Goal: Transaction & Acquisition: Purchase product/service

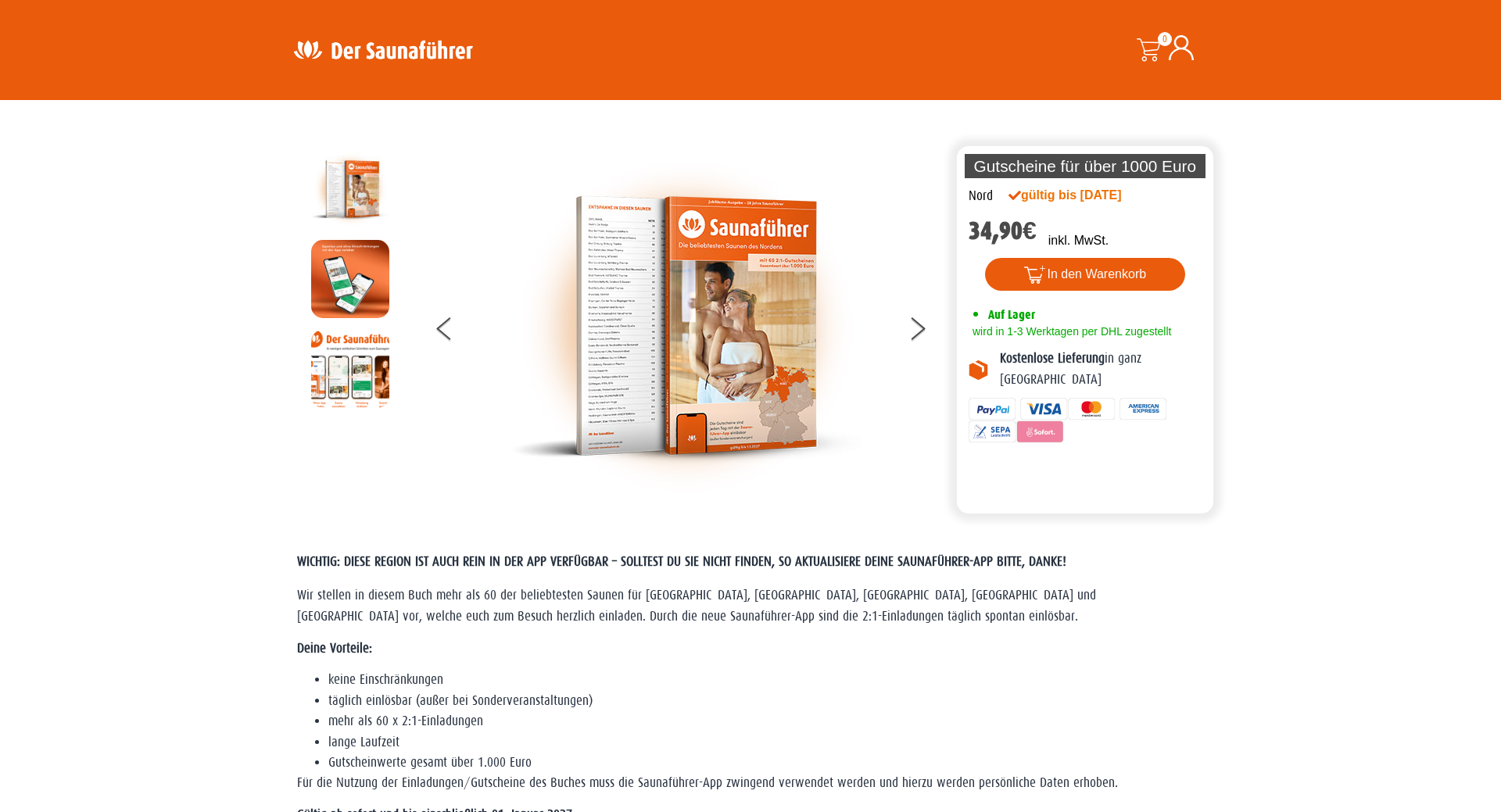
scroll to position [159, 0]
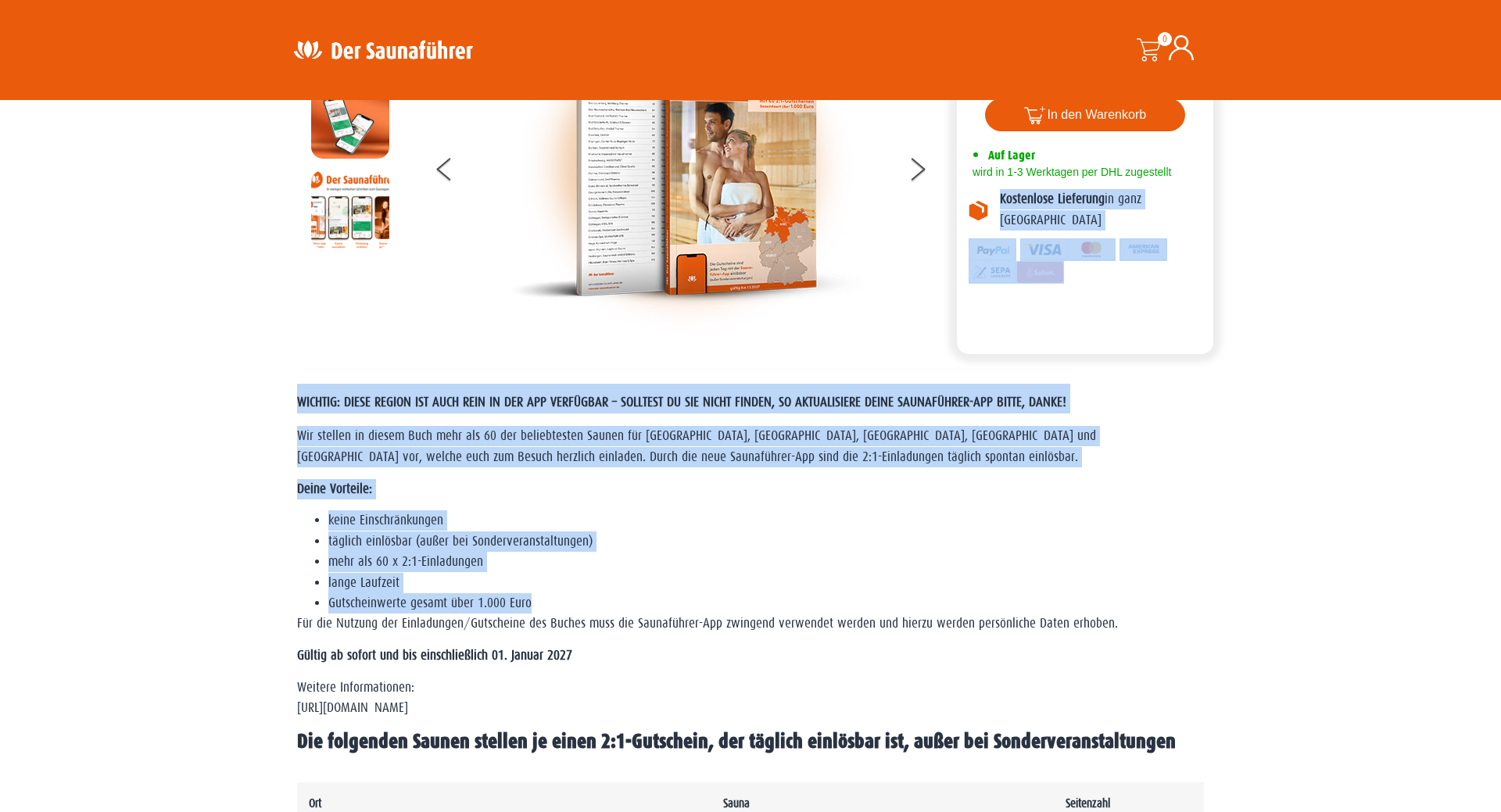
drag, startPoint x: 310, startPoint y: 356, endPoint x: 937, endPoint y: 600, distance: 672.8
click at [947, 599] on li "Gutscheinwerte gesamt über 1.000 Euro" at bounding box center [765, 603] width 875 height 20
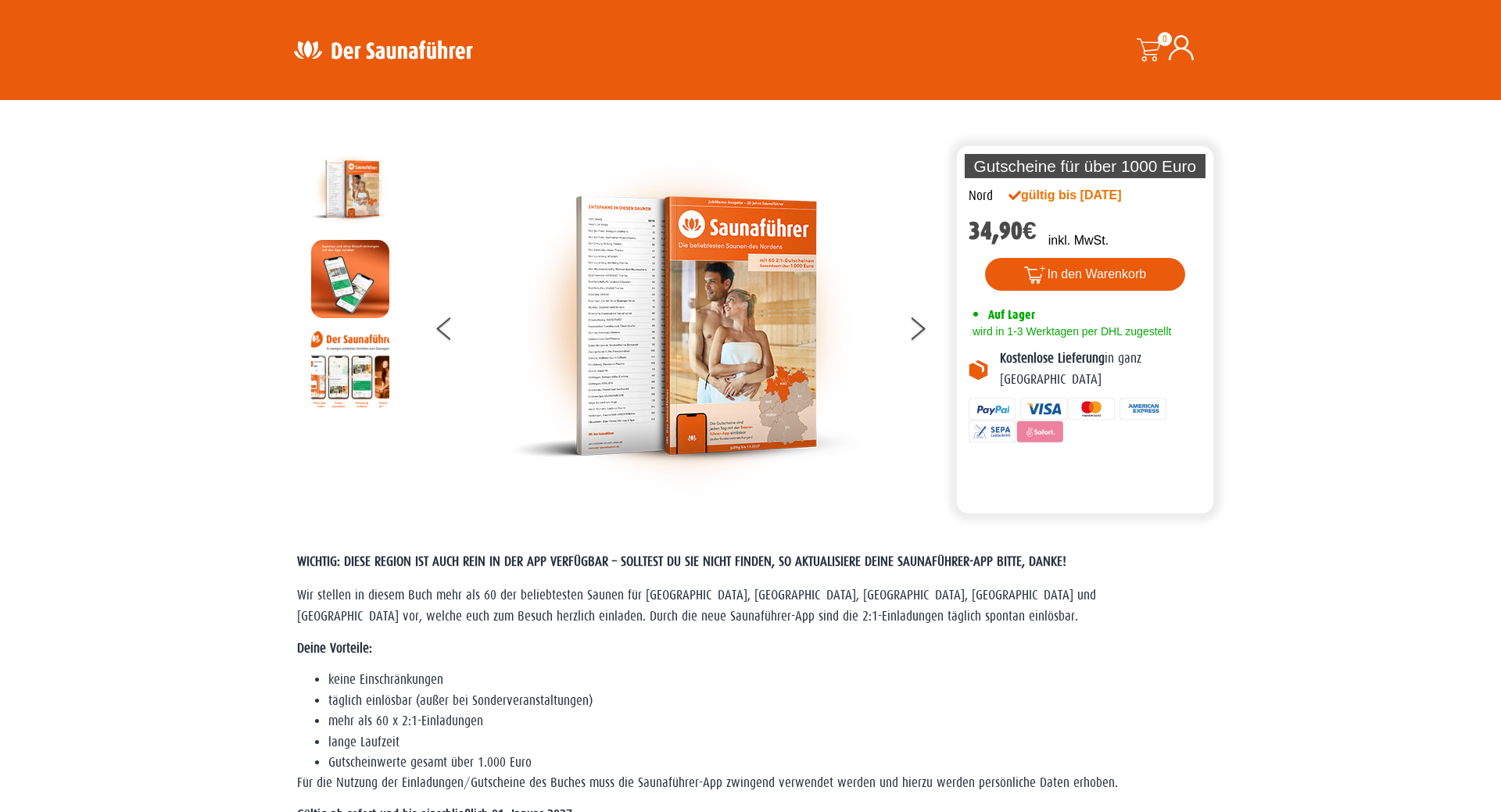
scroll to position [478, 0]
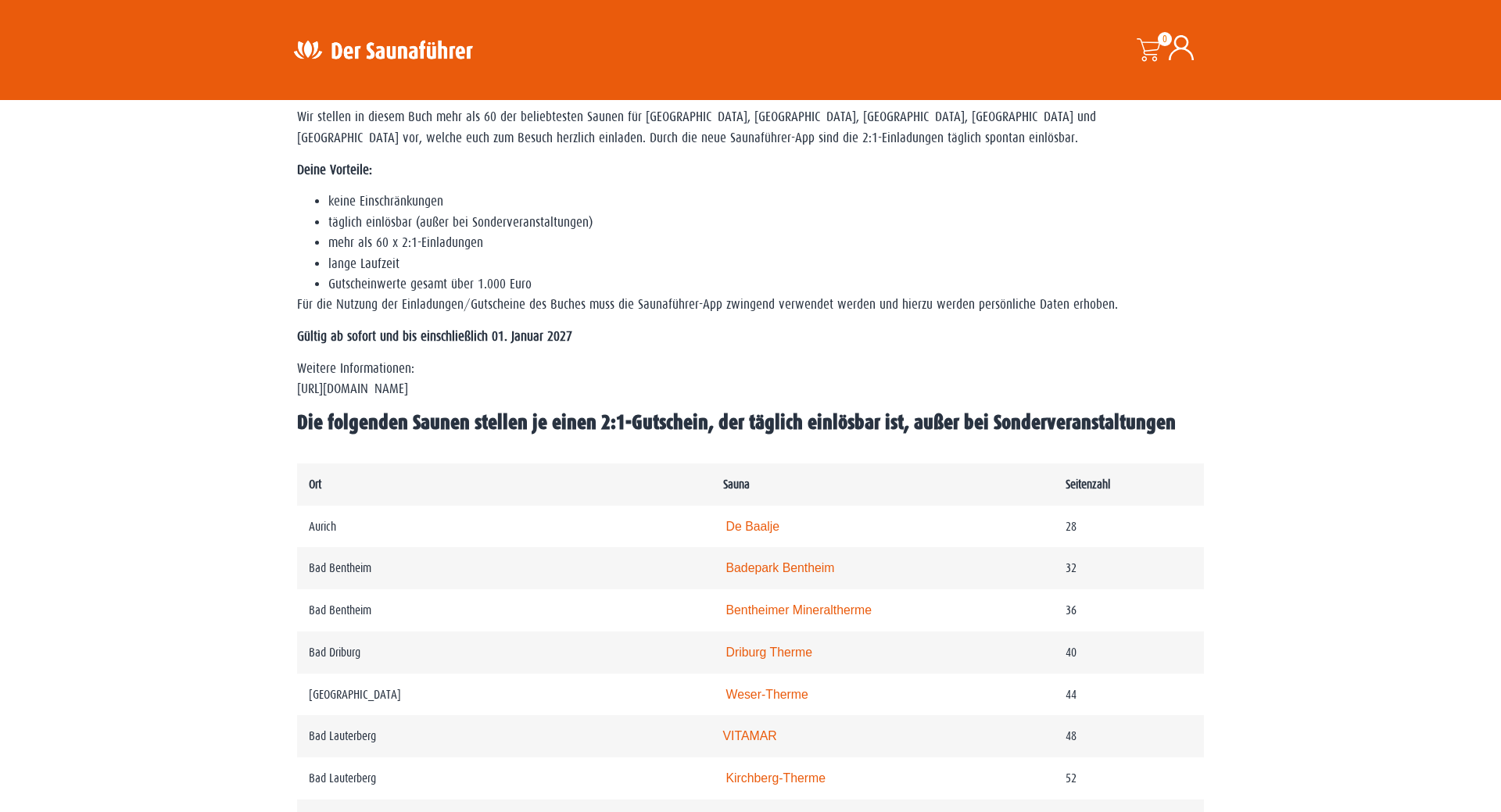
drag, startPoint x: 757, startPoint y: 269, endPoint x: 1012, endPoint y: 385, distance: 280.1
click at [1017, 397] on div "WICHTIG: DIESE REGION IST AUCH REIN IN DER APP VERFÜGBAR – SOLLTEST DU SIE NICH…" at bounding box center [750, 250] width 907 height 371
click at [1010, 383] on p "Weitere Informationen: https://www.der-saunafuehrer.de/app" at bounding box center [750, 380] width 907 height 42
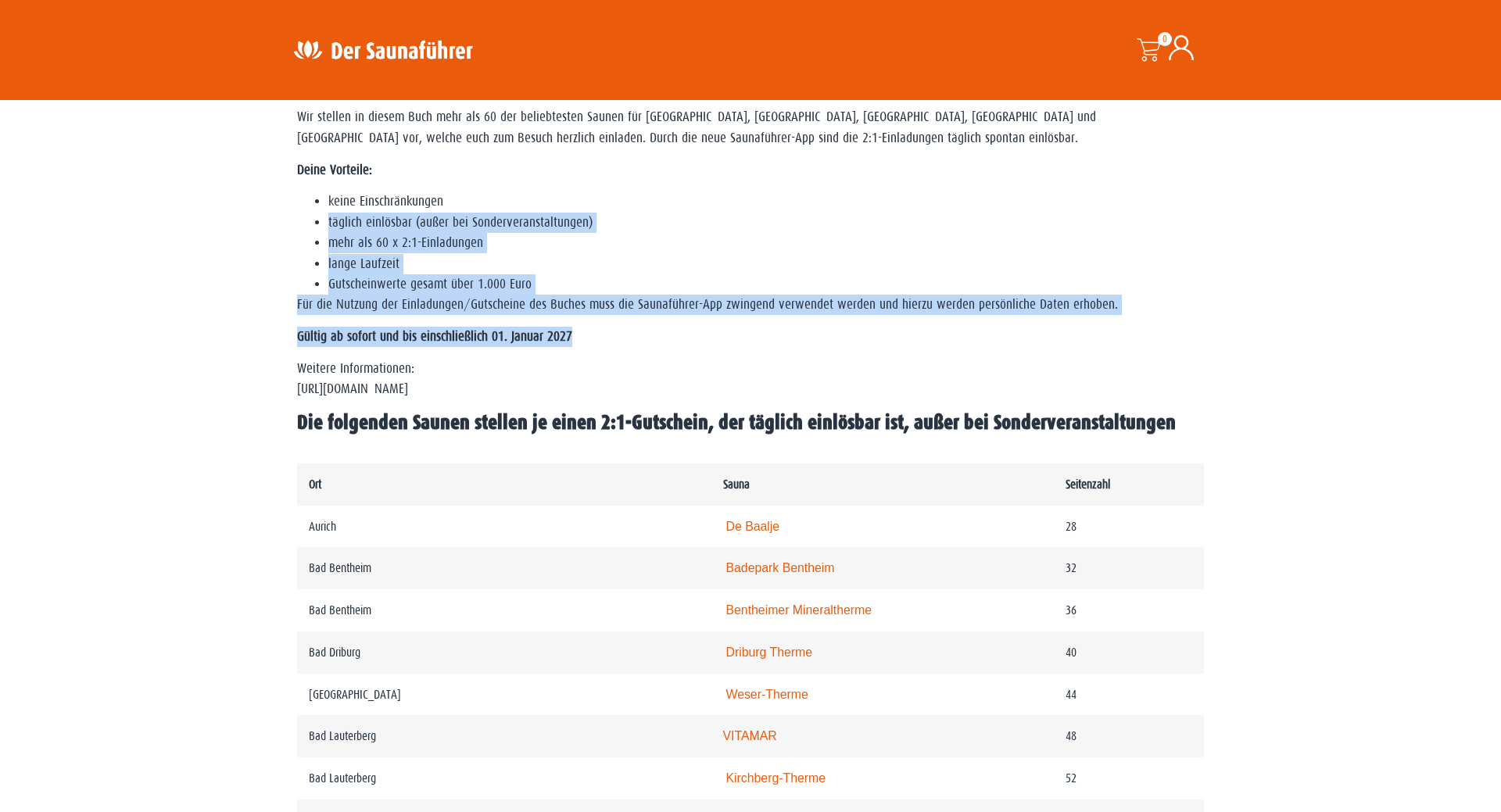
drag, startPoint x: 1007, startPoint y: 343, endPoint x: 547, endPoint y: 186, distance: 486.1
click at [548, 187] on div "WICHTIG: DIESE REGION IST AUCH REIN IN DER APP VERFÜGBAR – SOLLTEST DU SIE NICH…" at bounding box center [750, 250] width 907 height 371
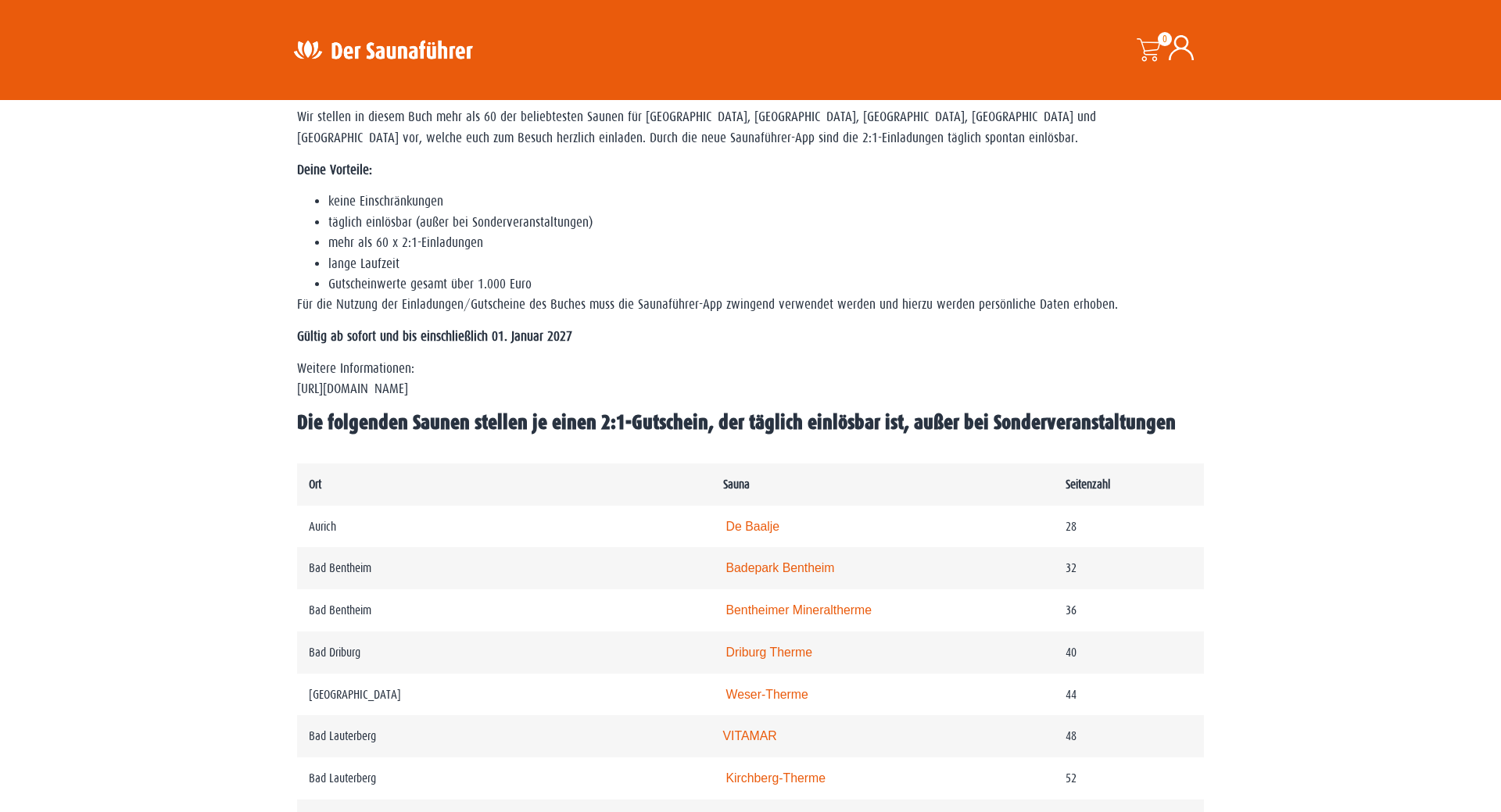
click at [556, 188] on div "WICHTIG: DIESE REGION IST AUCH REIN IN DER APP VERFÜGBAR – SOLLTEST DU SIE NICH…" at bounding box center [750, 250] width 907 height 371
drag, startPoint x: 512, startPoint y: 173, endPoint x: 937, endPoint y: 368, distance: 467.6
click at [927, 368] on div "WICHTIG: DIESE REGION IST AUCH REIN IN DER APP VERFÜGBAR – SOLLTEST DU SIE NICH…" at bounding box center [750, 250] width 907 height 371
click at [937, 366] on p "Weitere Informationen: https://www.der-saunafuehrer.de/app" at bounding box center [750, 380] width 907 height 42
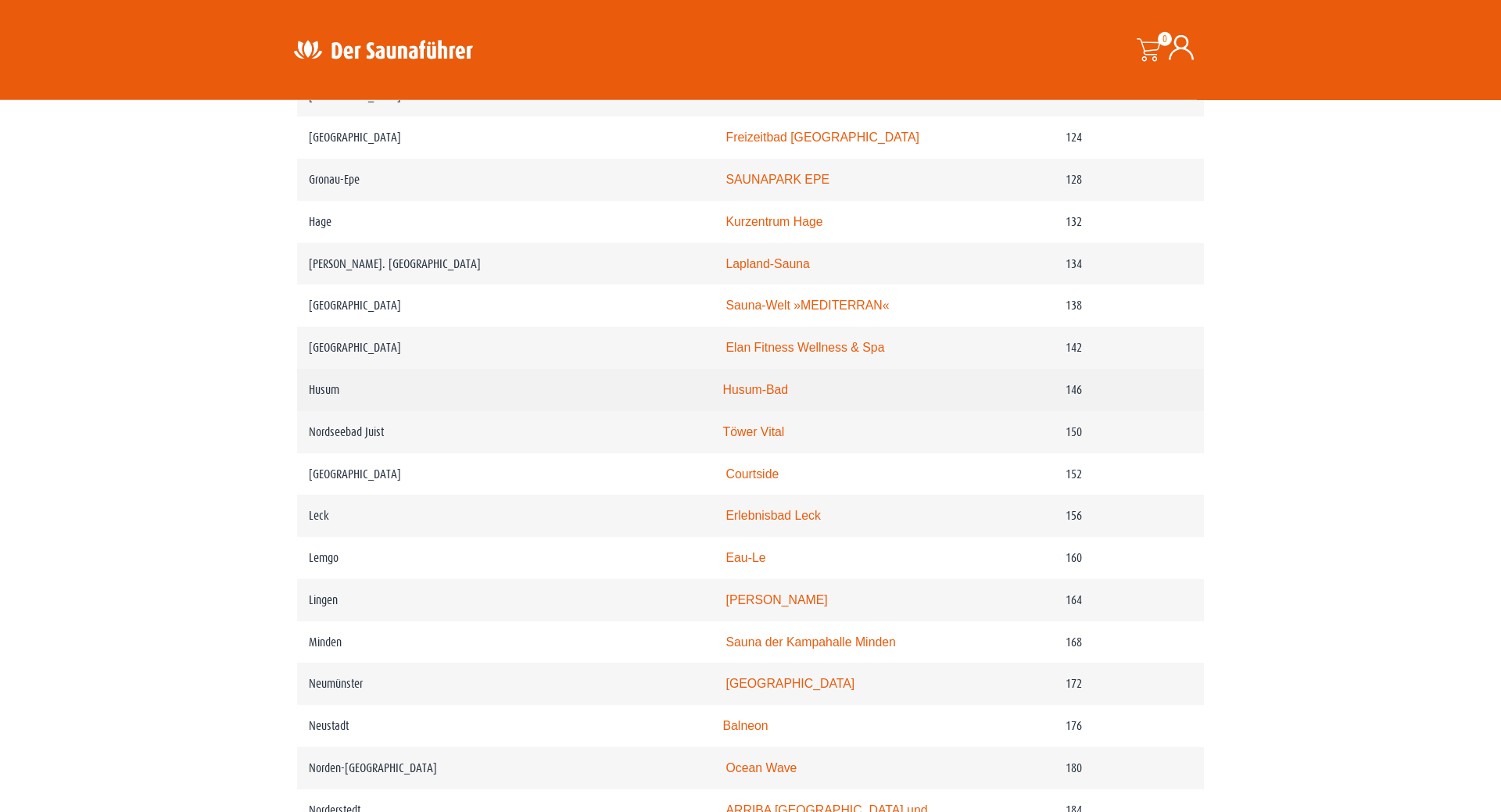
scroll to position [0, 0]
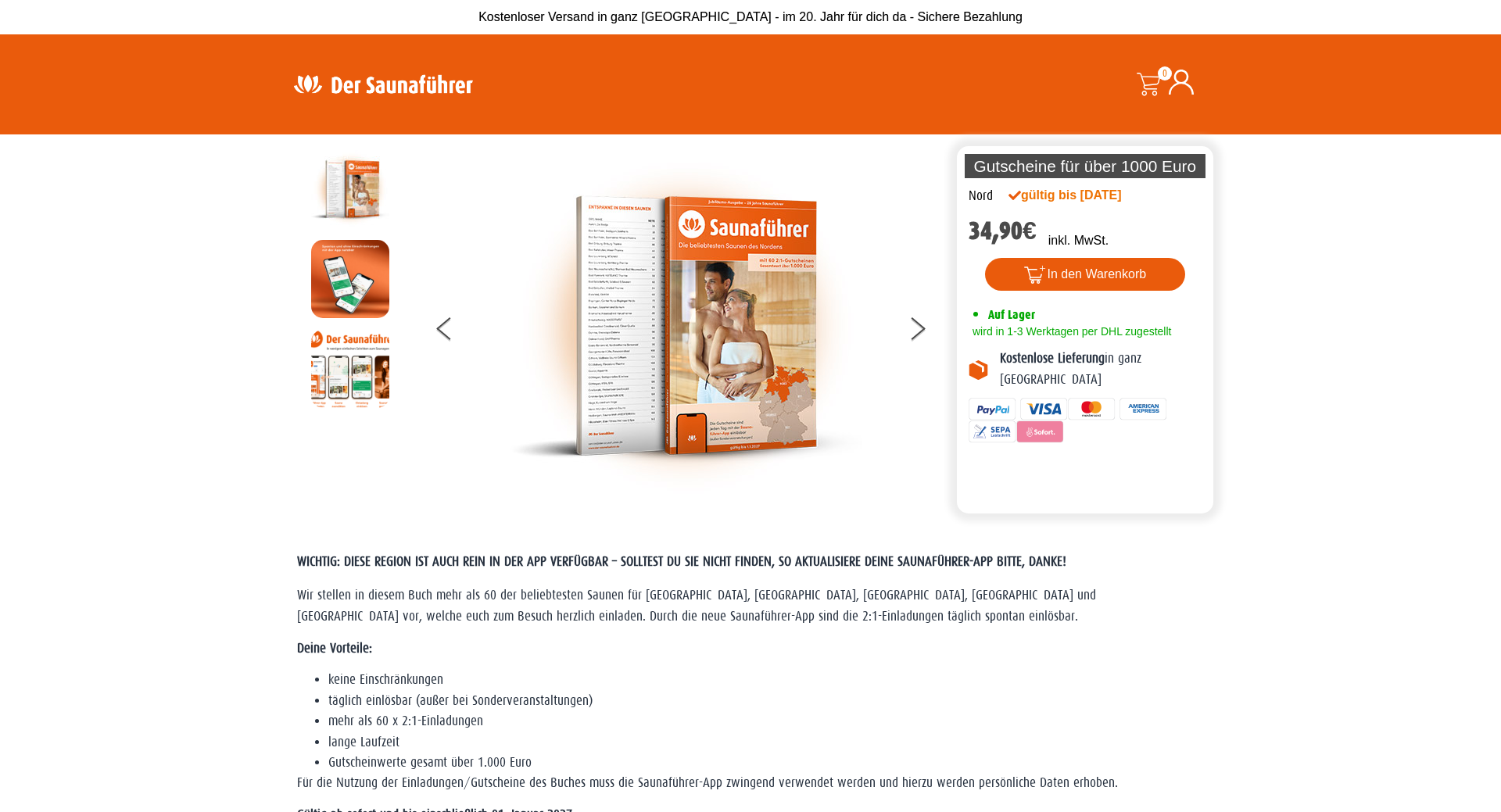
drag, startPoint x: 1404, startPoint y: 494, endPoint x: 1152, endPoint y: 135, distance: 438.6
click at [403, 89] on img at bounding box center [383, 84] width 203 height 31
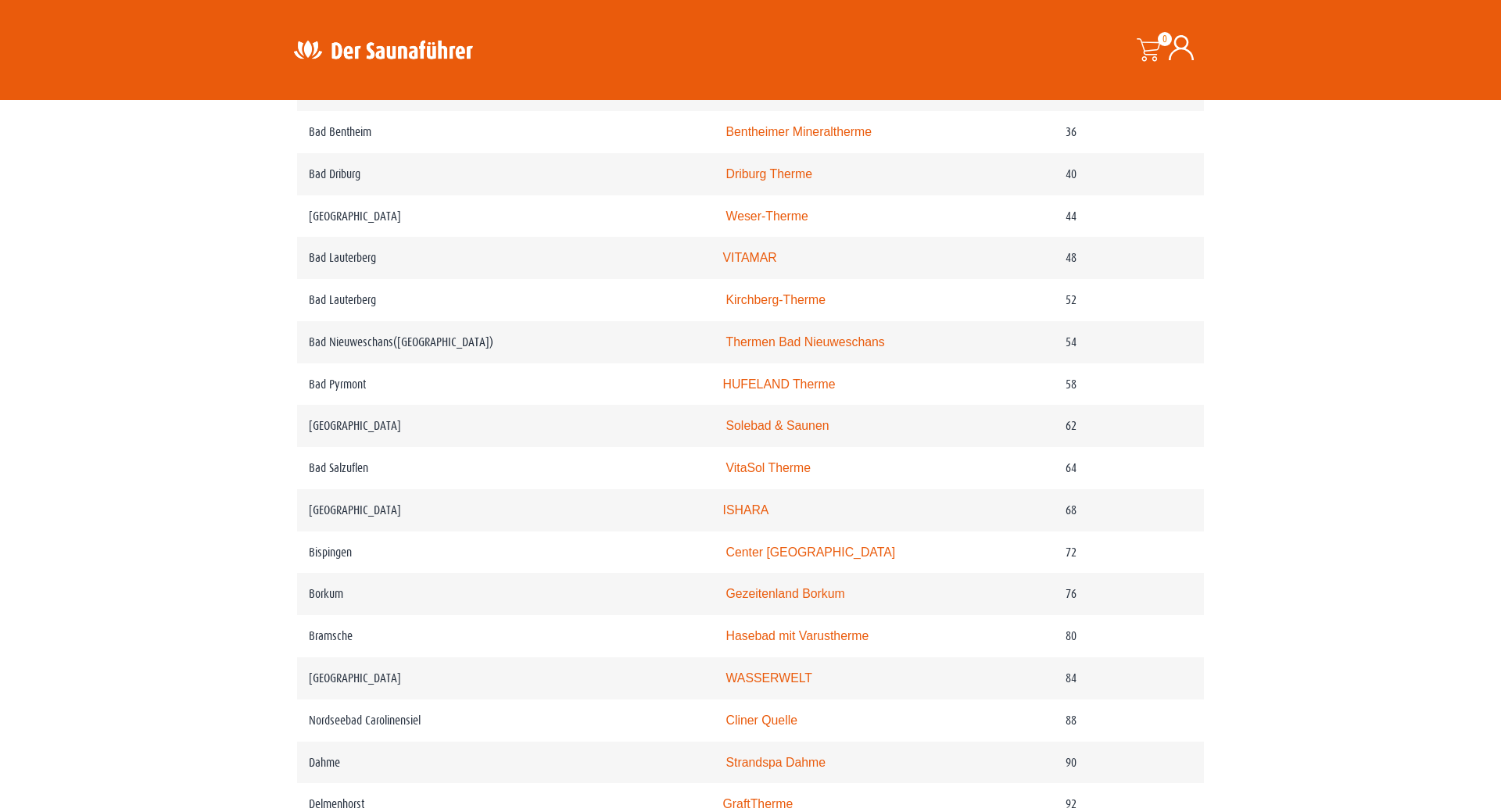
scroll to position [558, 0]
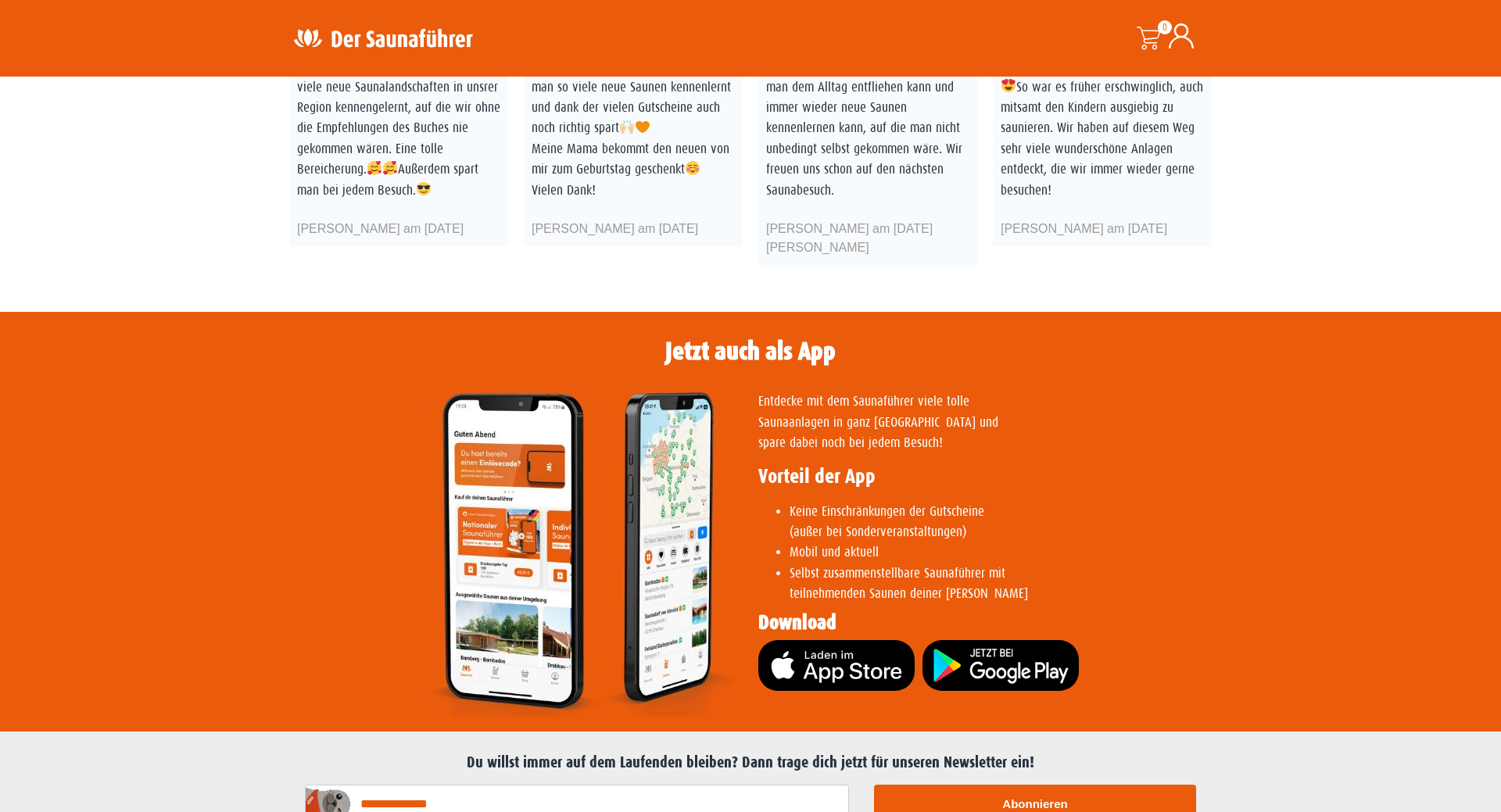
scroll to position [2869, 0]
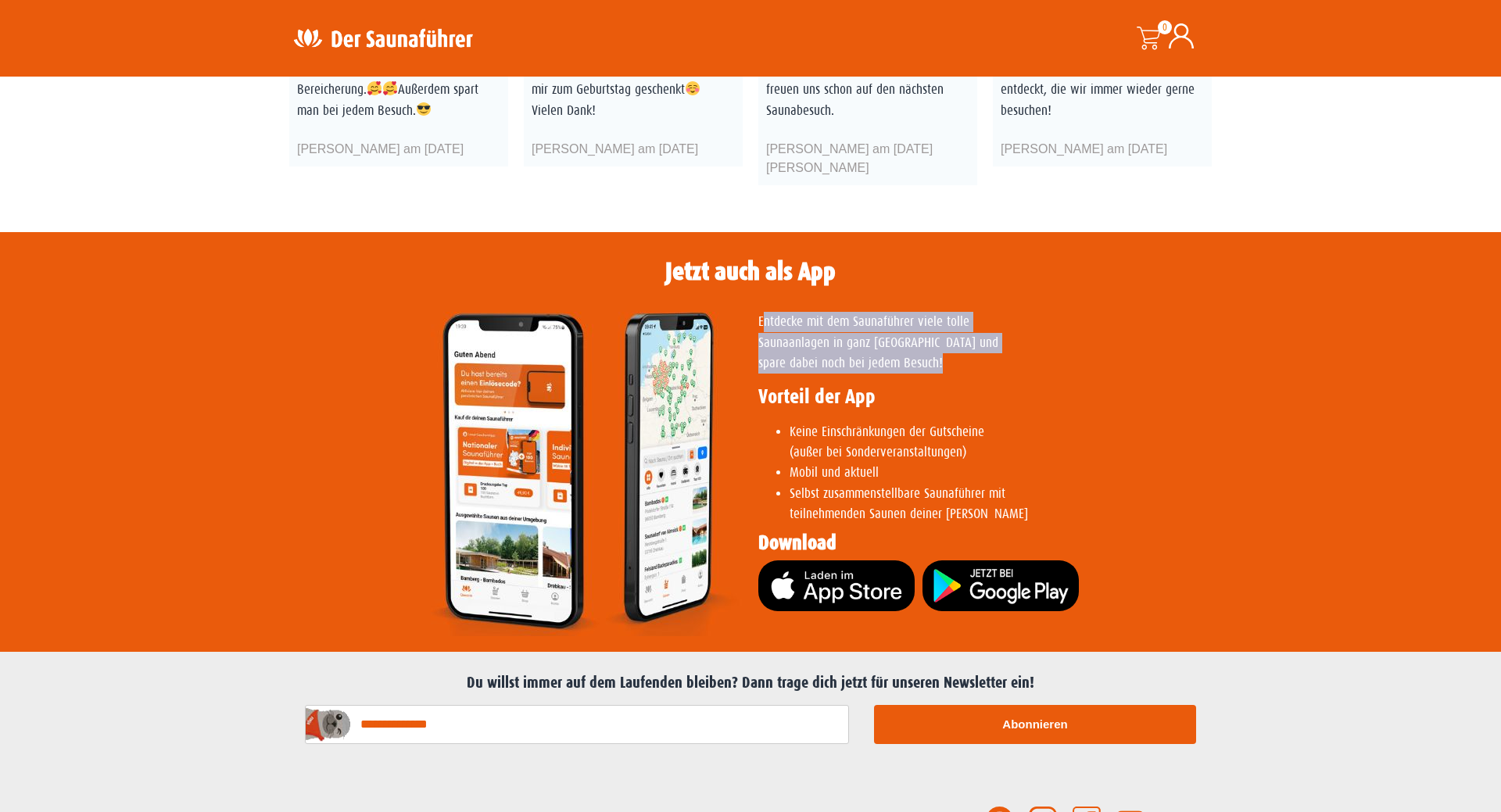
drag, startPoint x: 765, startPoint y: 304, endPoint x: 1023, endPoint y: 357, distance: 263.4
click at [1023, 357] on div "Entdecke mit dem Saunaführer viele tolle Saunaanlagen in ganz Deutschland und s…" at bounding box center [981, 417] width 446 height 212
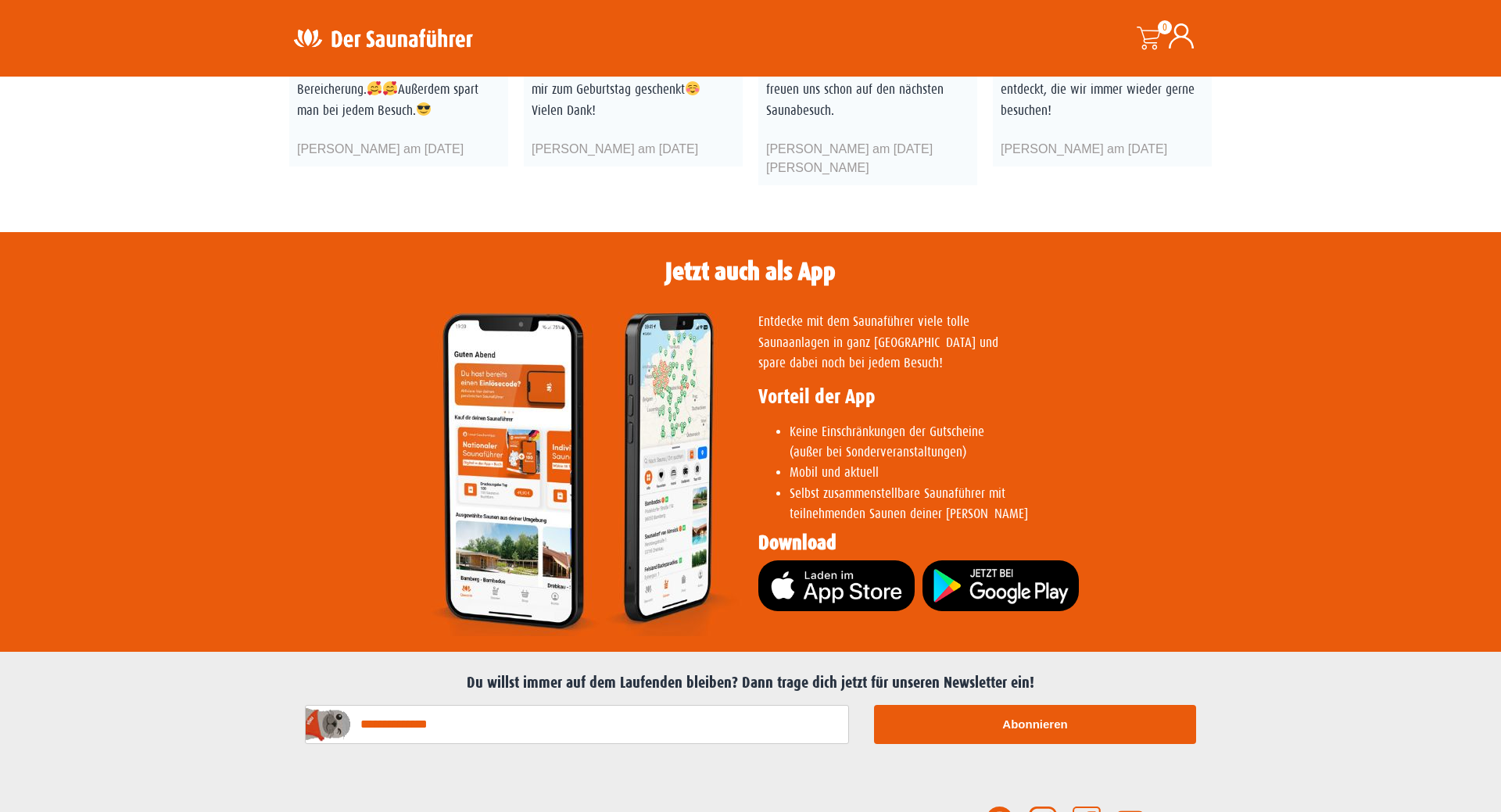
click at [1023, 357] on div "Entdecke mit dem Saunaführer viele tolle Saunaanlagen in ganz Deutschland und s…" at bounding box center [981, 417] width 446 height 212
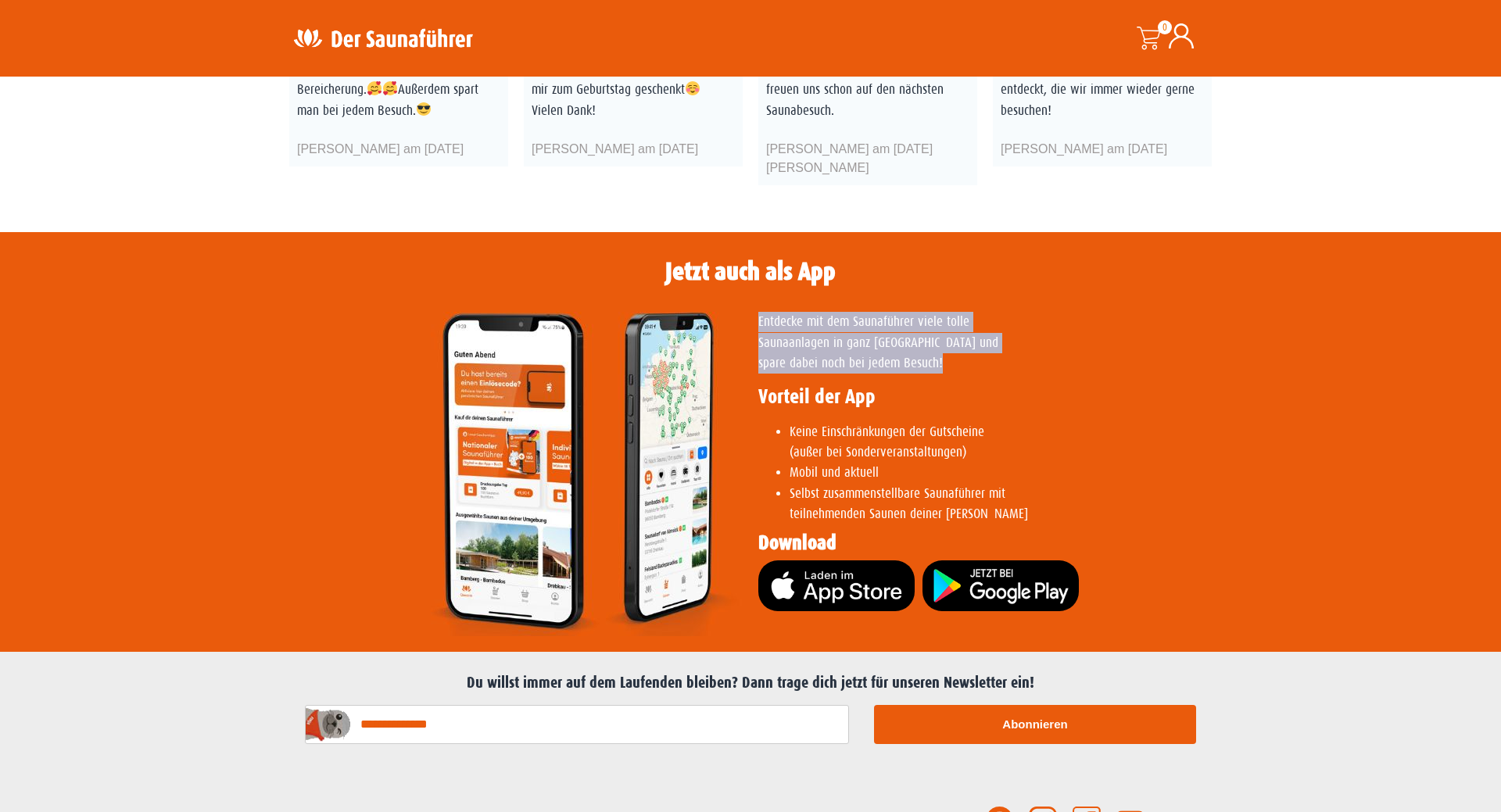
drag, startPoint x: 835, startPoint y: 307, endPoint x: 761, endPoint y: 290, distance: 75.9
click at [760, 304] on div "Entdecke mit dem Saunaführer viele tolle Saunaanlagen in ganz Deutschland und s…" at bounding box center [981, 473] width 461 height 340
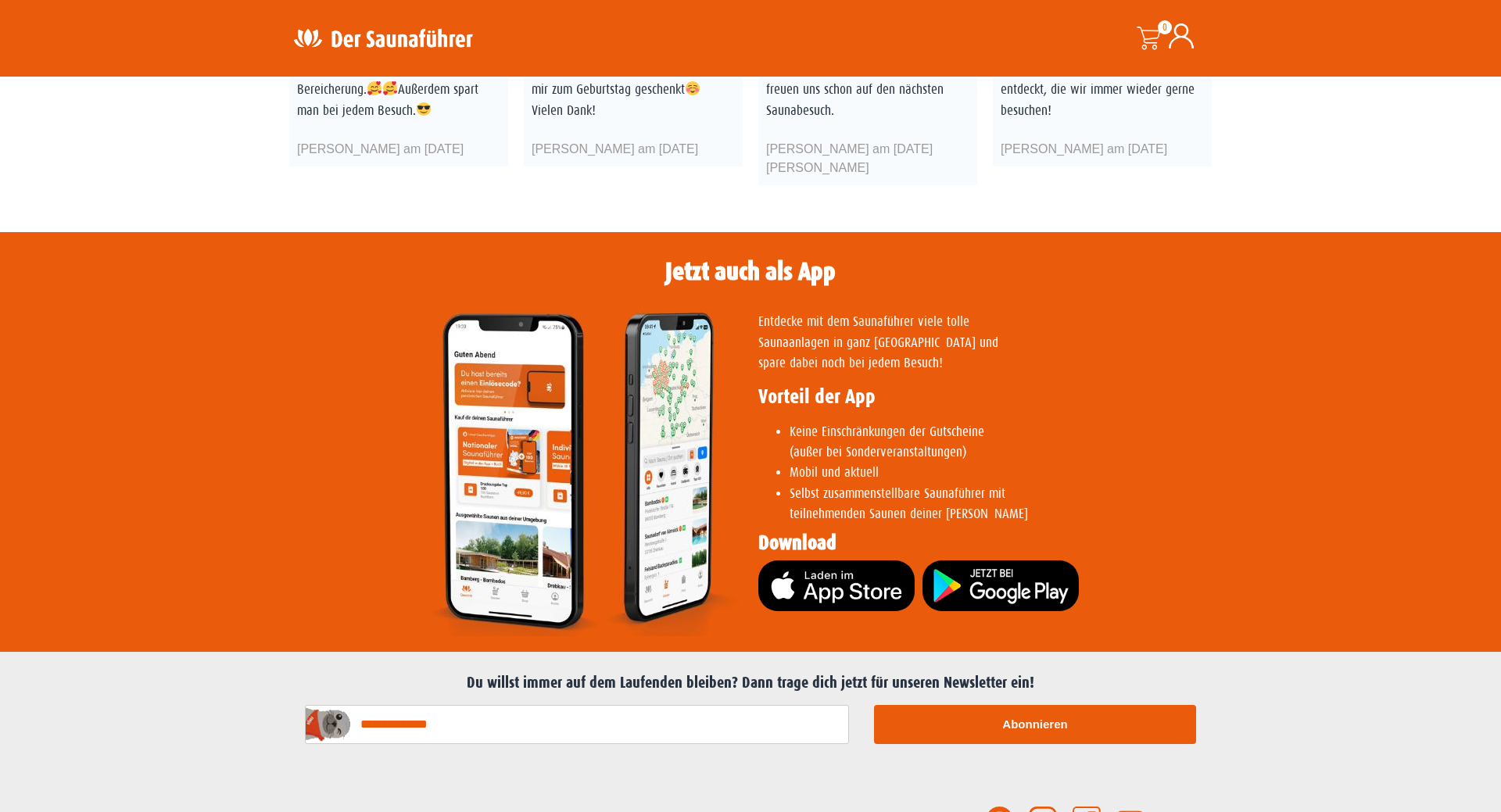
click at [770, 304] on div "Entdecke mit dem Saunaführer viele tolle Saunaanlagen in ganz Deutschland und s…" at bounding box center [981, 473] width 461 height 340
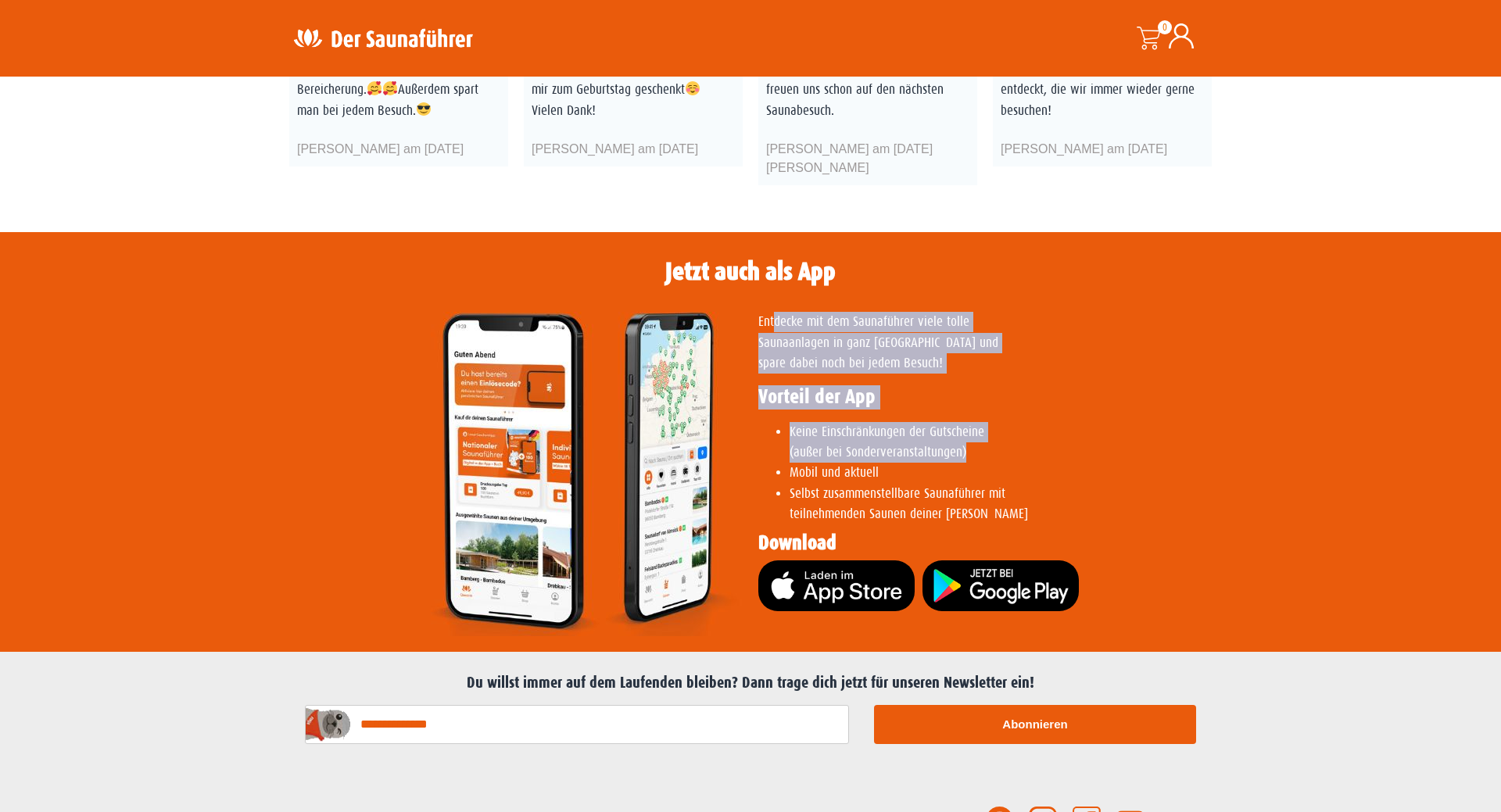
drag, startPoint x: 926, startPoint y: 348, endPoint x: 1085, endPoint y: 451, distance: 189.4
click at [1078, 447] on div "Entdecke mit dem Saunaführer viele tolle Saunaanlagen in ganz Deutschland und s…" at bounding box center [981, 473] width 461 height 340
click at [1087, 462] on li "Mobil und aktuell" at bounding box center [997, 472] width 415 height 20
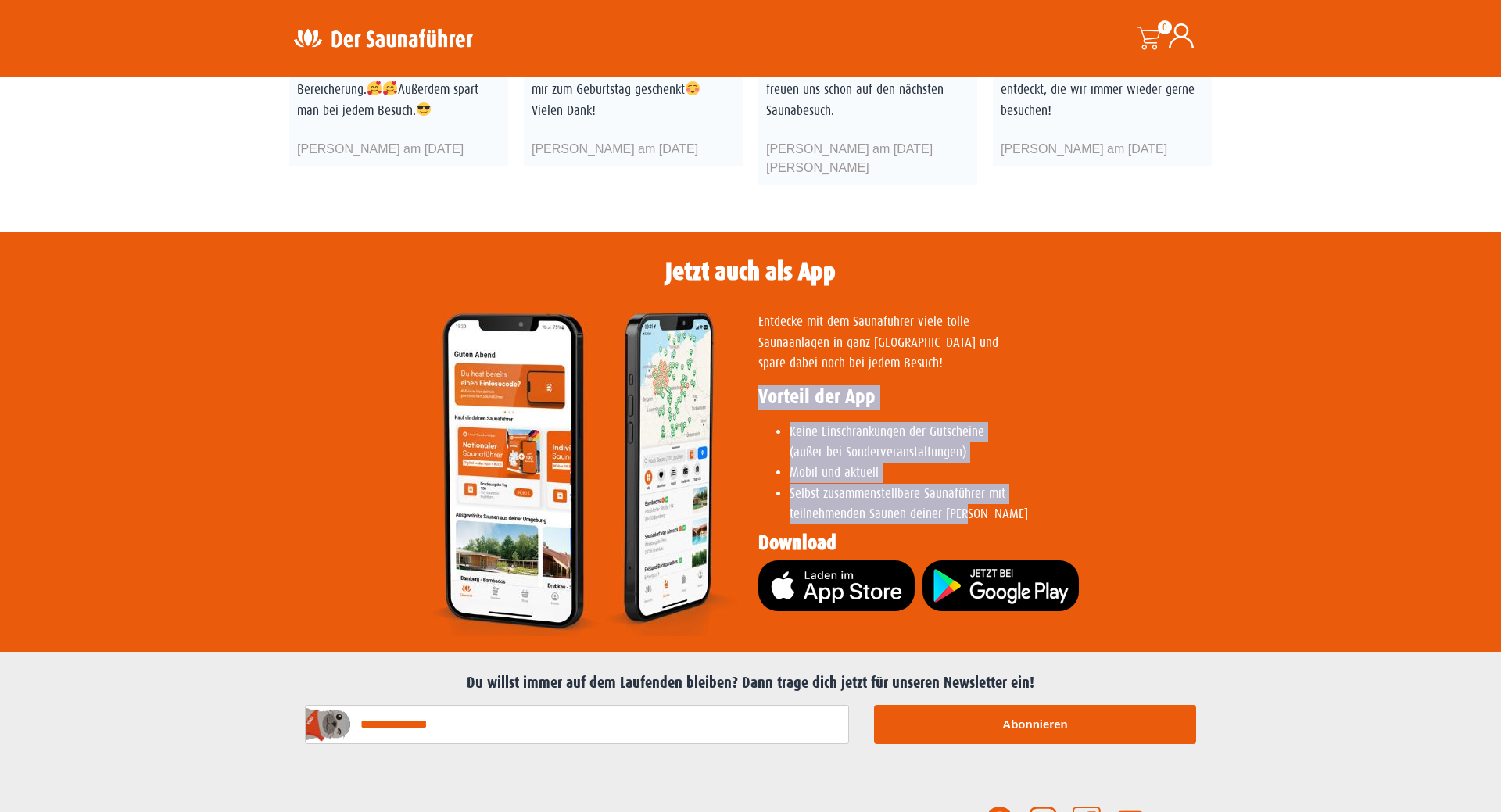
drag, startPoint x: 977, startPoint y: 335, endPoint x: 1110, endPoint y: 510, distance: 219.8
click at [1110, 510] on div "Entdecke mit dem Saunaführer viele tolle Saunaanlagen in ganz Deutschland und s…" at bounding box center [981, 473] width 461 height 340
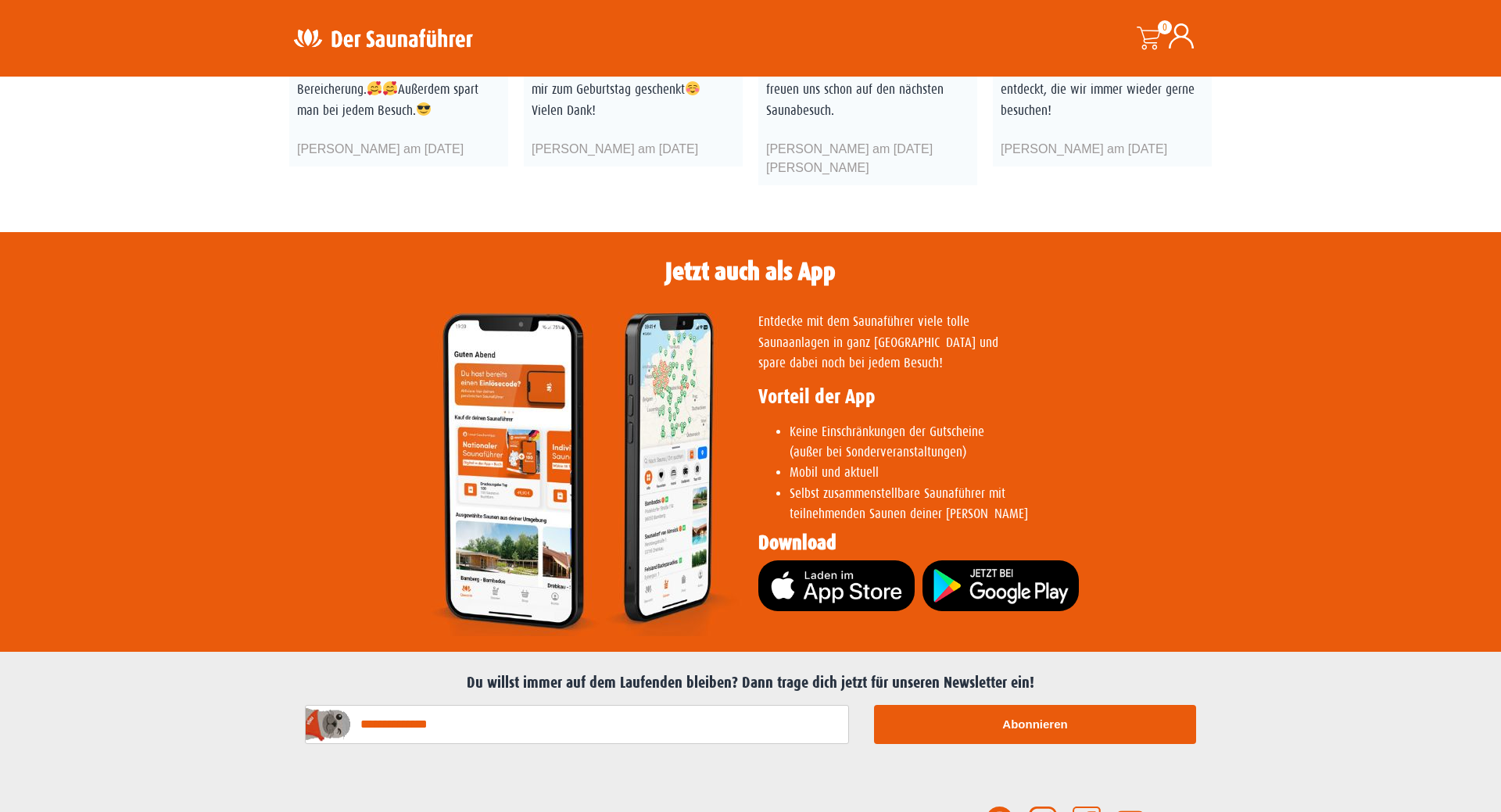
click at [1110, 509] on div "Entdecke mit dem Saunaführer viele tolle Saunaanlagen in ganz Deutschland und s…" at bounding box center [981, 473] width 461 height 340
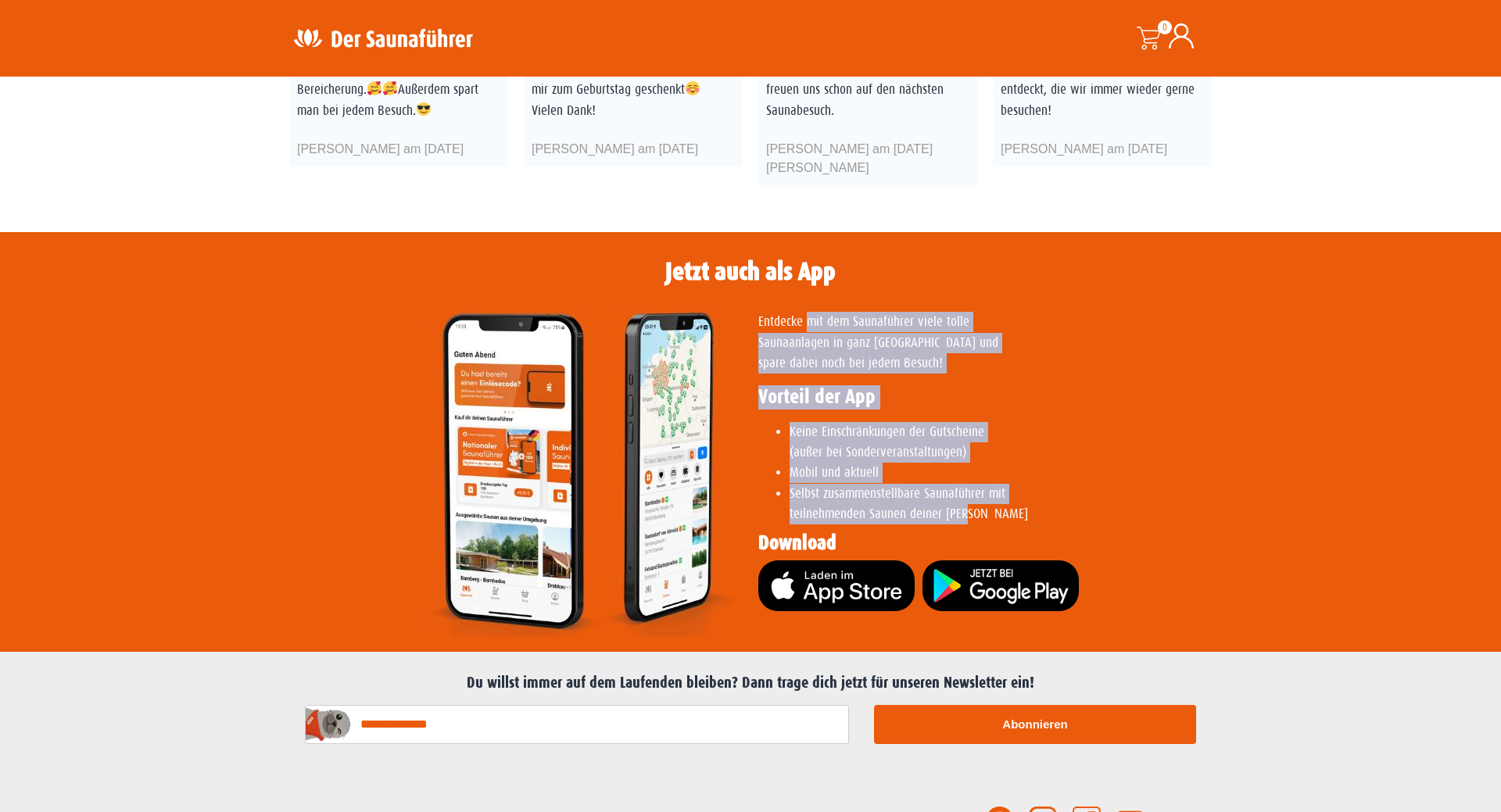
drag, startPoint x: 1095, startPoint y: 476, endPoint x: 801, endPoint y: 265, distance: 361.9
click at [803, 284] on section "Entdecke mit dem Saunaführer viele tolle Saunaanlagen in ganz Deutschland und s…" at bounding box center [750, 463] width 922 height 360
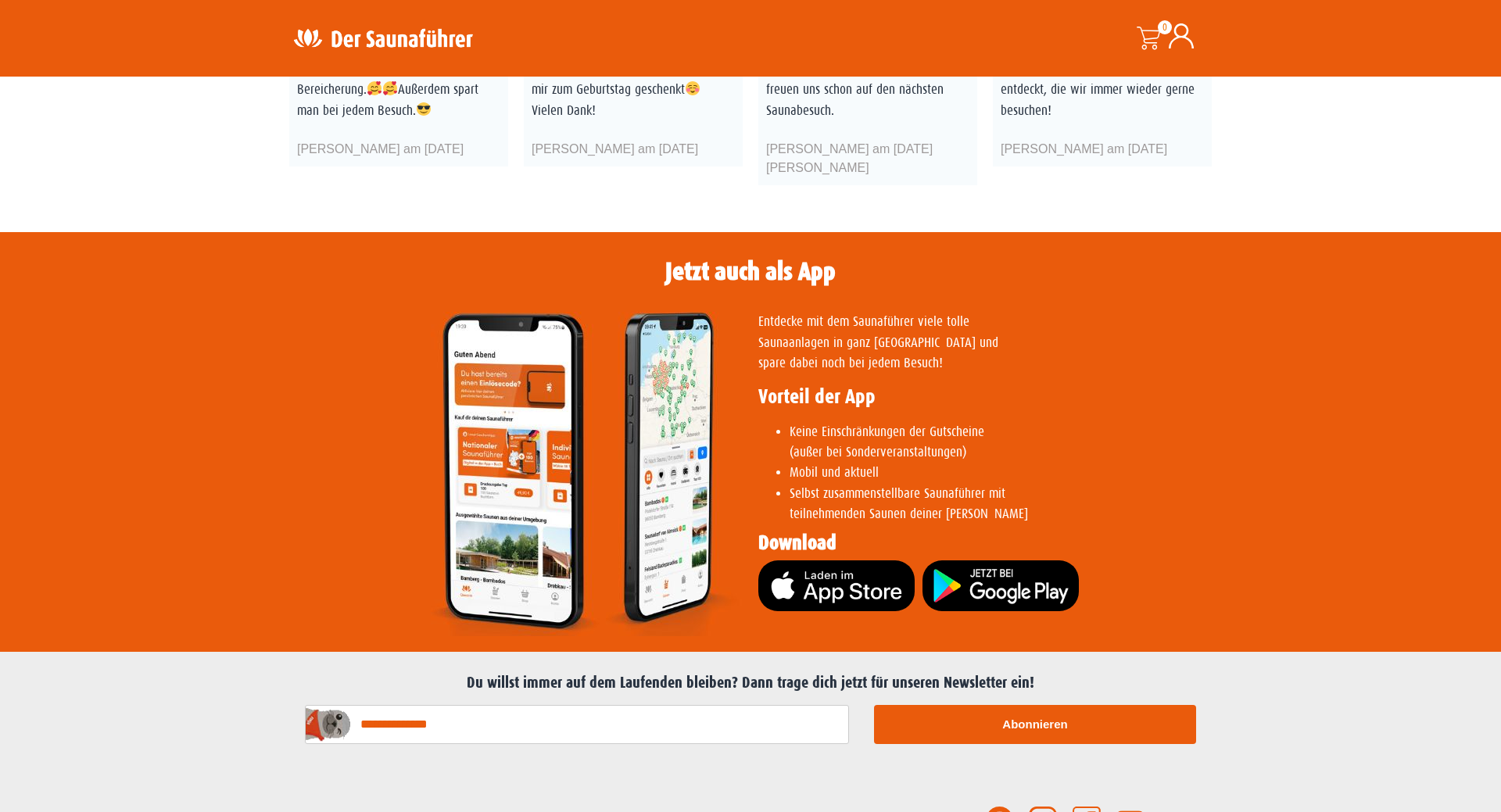
click at [845, 284] on section "Entdecke mit dem Saunaführer viele tolle Saunaanlagen in ganz Deutschland und s…" at bounding box center [750, 463] width 922 height 360
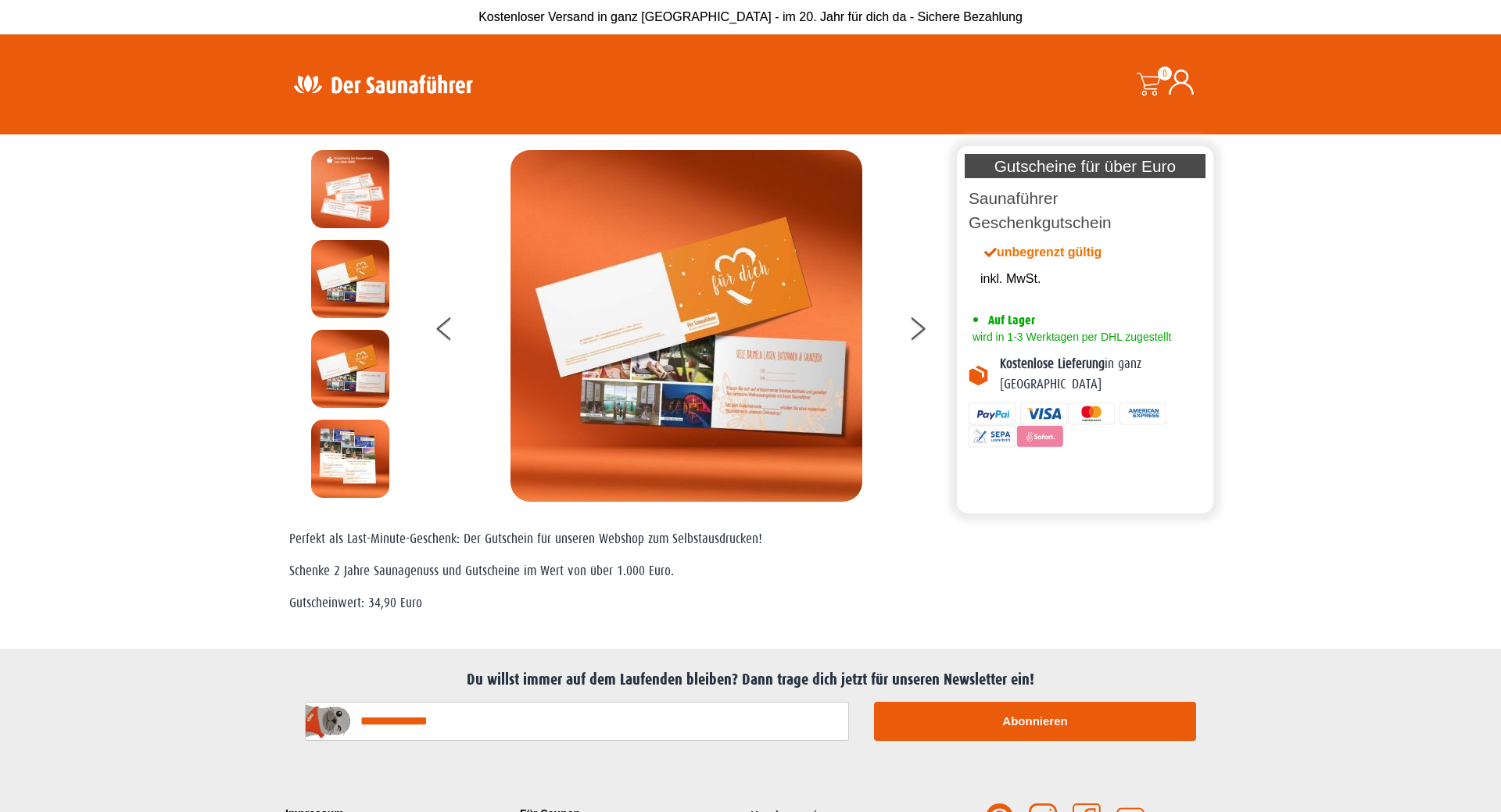
click at [160, 128] on header "Suche 0 0,00 €" at bounding box center [750, 85] width 1501 height 100
click at [341, 283] on img at bounding box center [350, 279] width 78 height 78
click at [446, 335] on button at bounding box center [455, 331] width 39 height 39
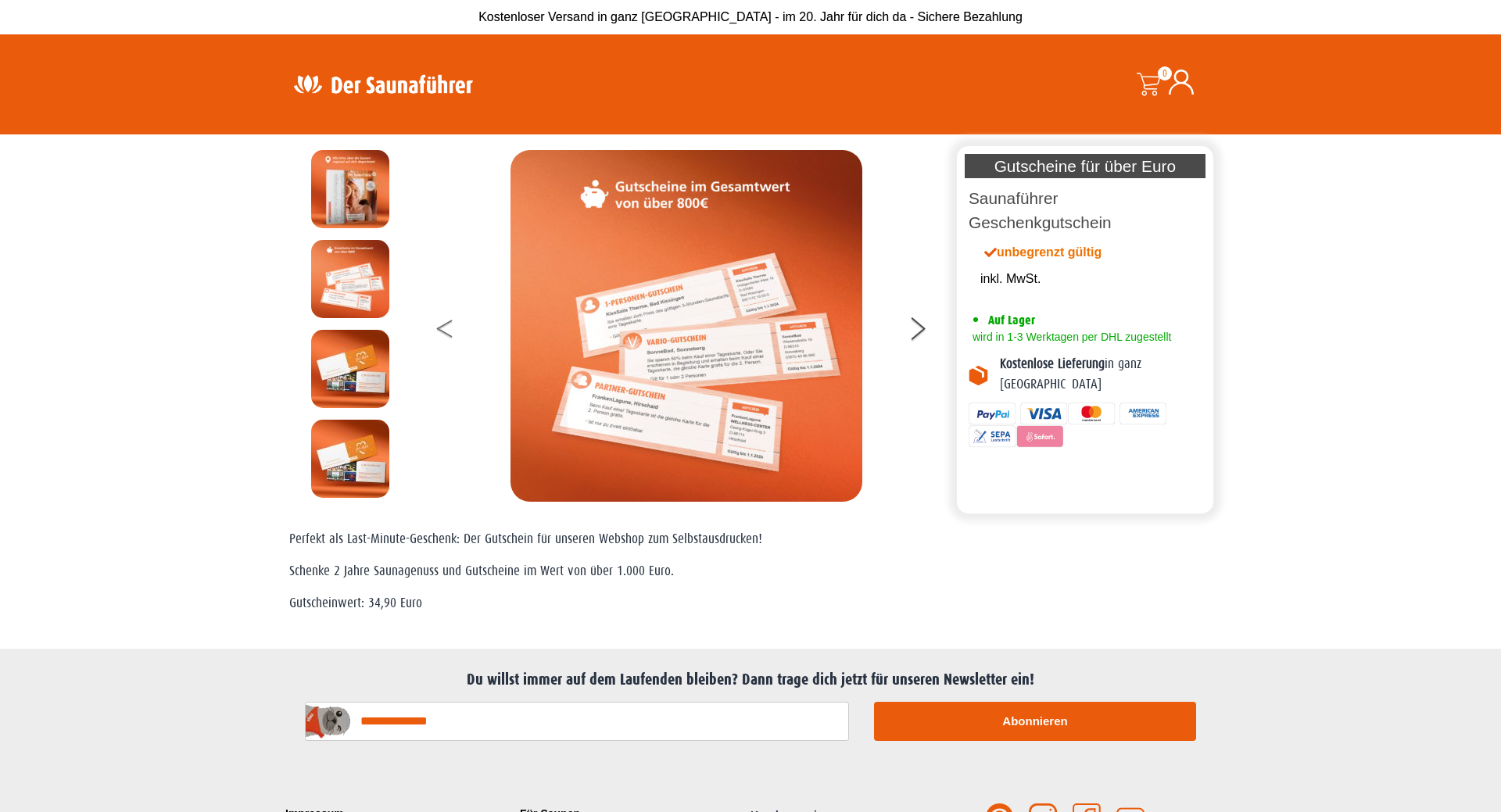
click at [445, 335] on button at bounding box center [455, 331] width 39 height 39
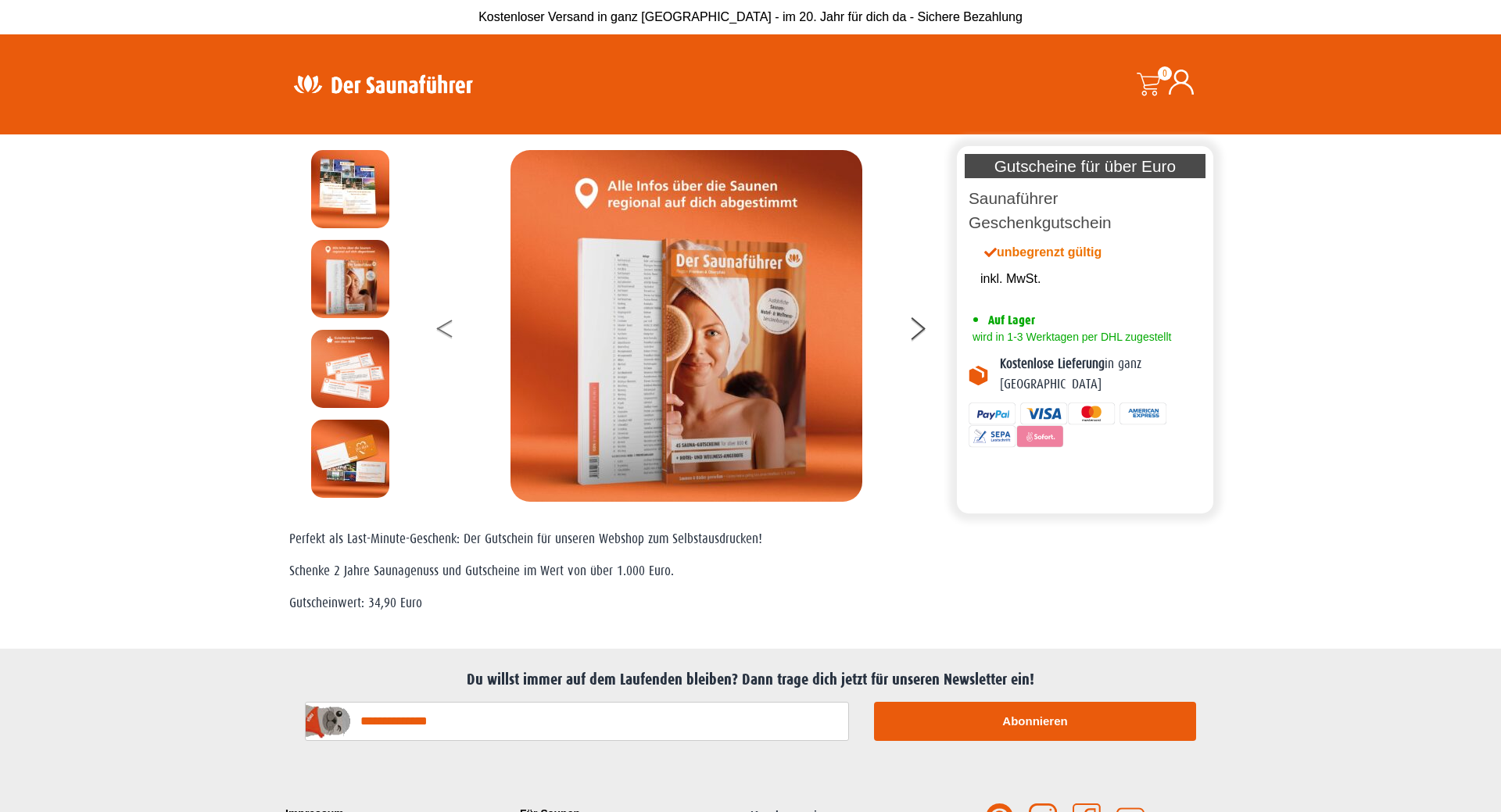
click at [442, 332] on button at bounding box center [455, 331] width 39 height 39
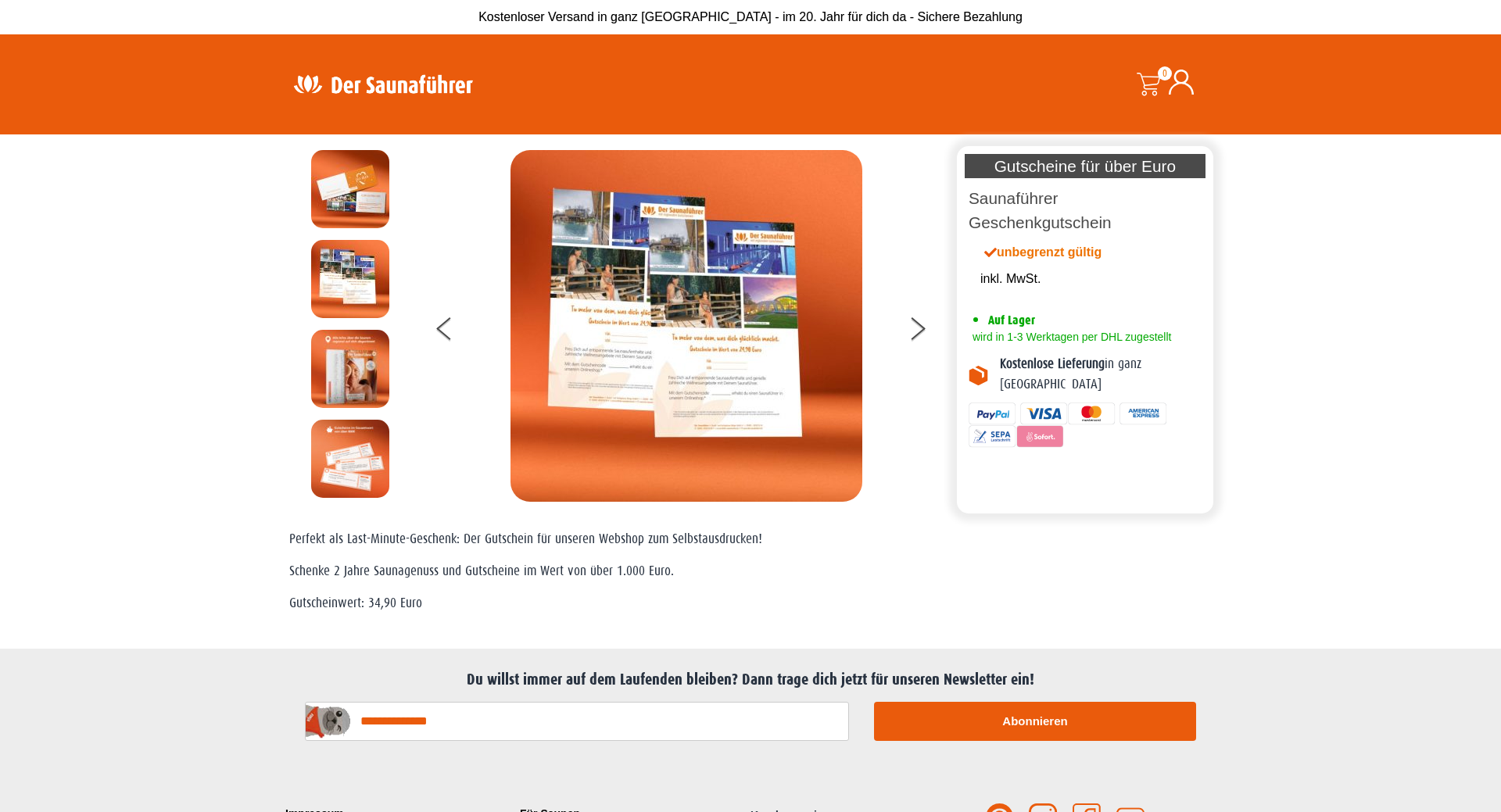
scroll to position [142, 0]
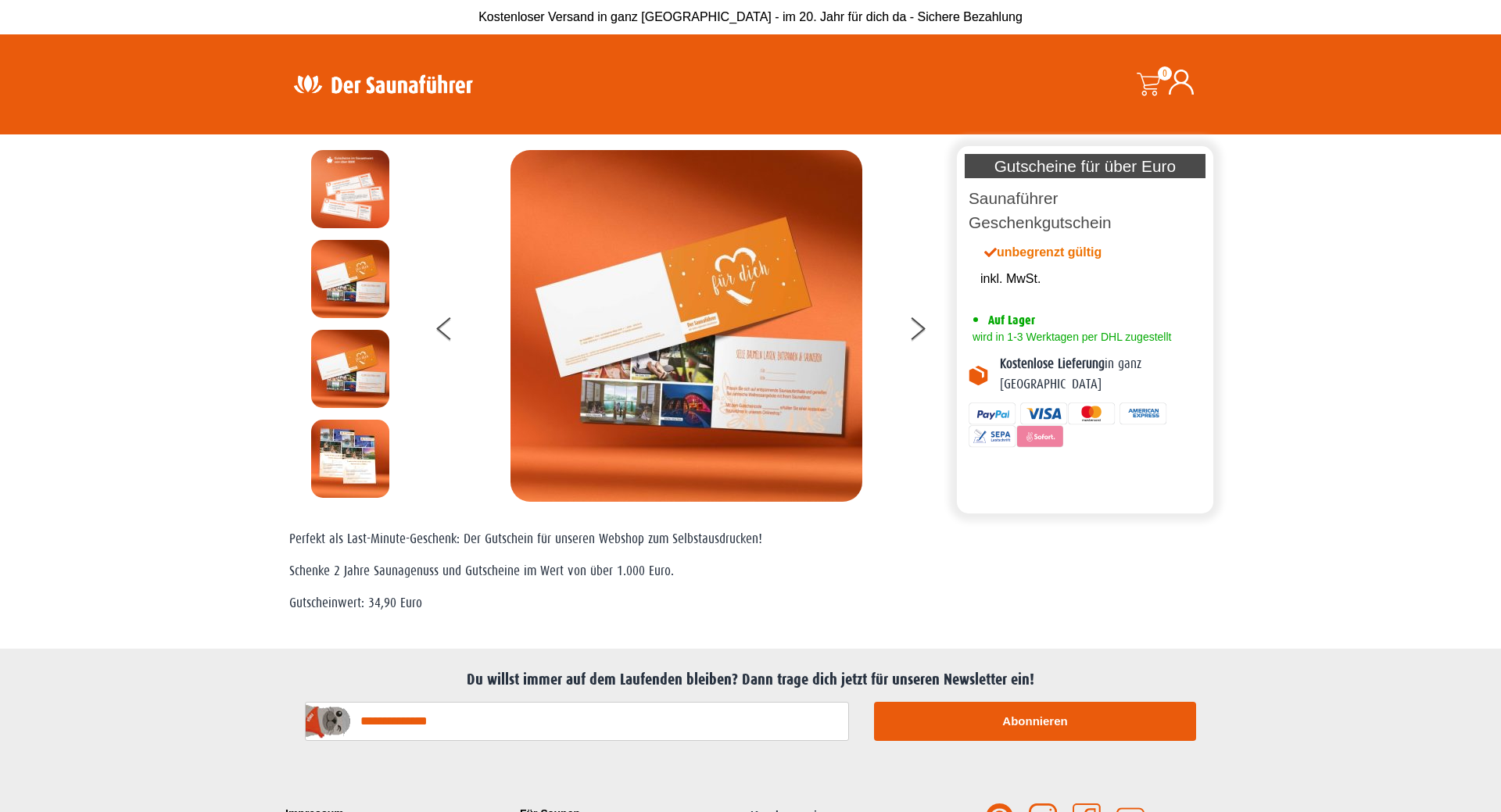
scroll to position [142, 0]
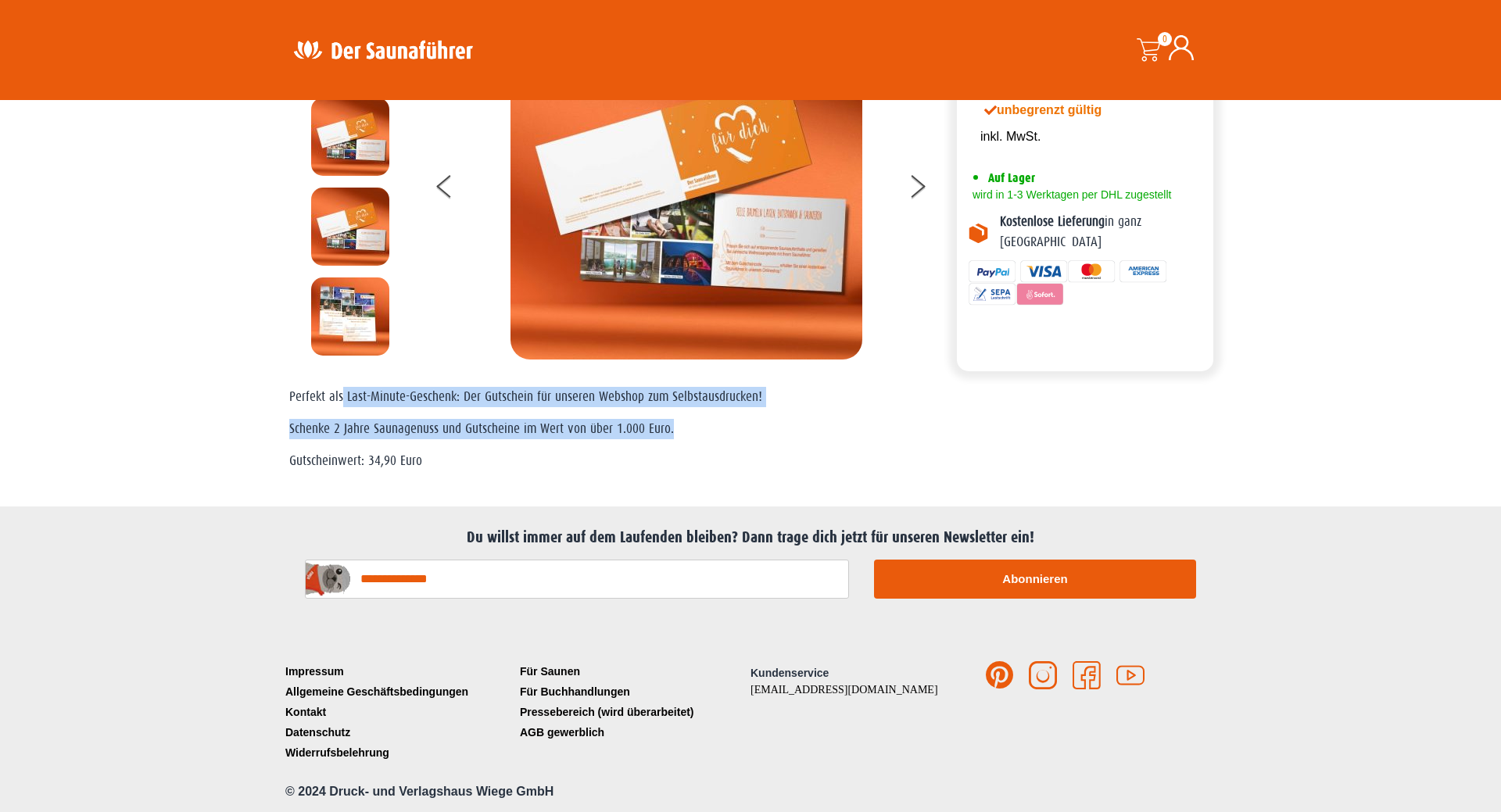
drag, startPoint x: 384, startPoint y: 397, endPoint x: 714, endPoint y: 440, distance: 332.8
click at [712, 440] on div "Perfekt als Last-Minute-Geschenk: Der Gutschein für unseren Webshop zum Selbsta…" at bounding box center [750, 428] width 922 height 85
click at [710, 437] on p "Schenke 2 Jahre Saunagenuss und Gutscheine im Wert von über 1.000 Euro." at bounding box center [750, 428] width 922 height 20
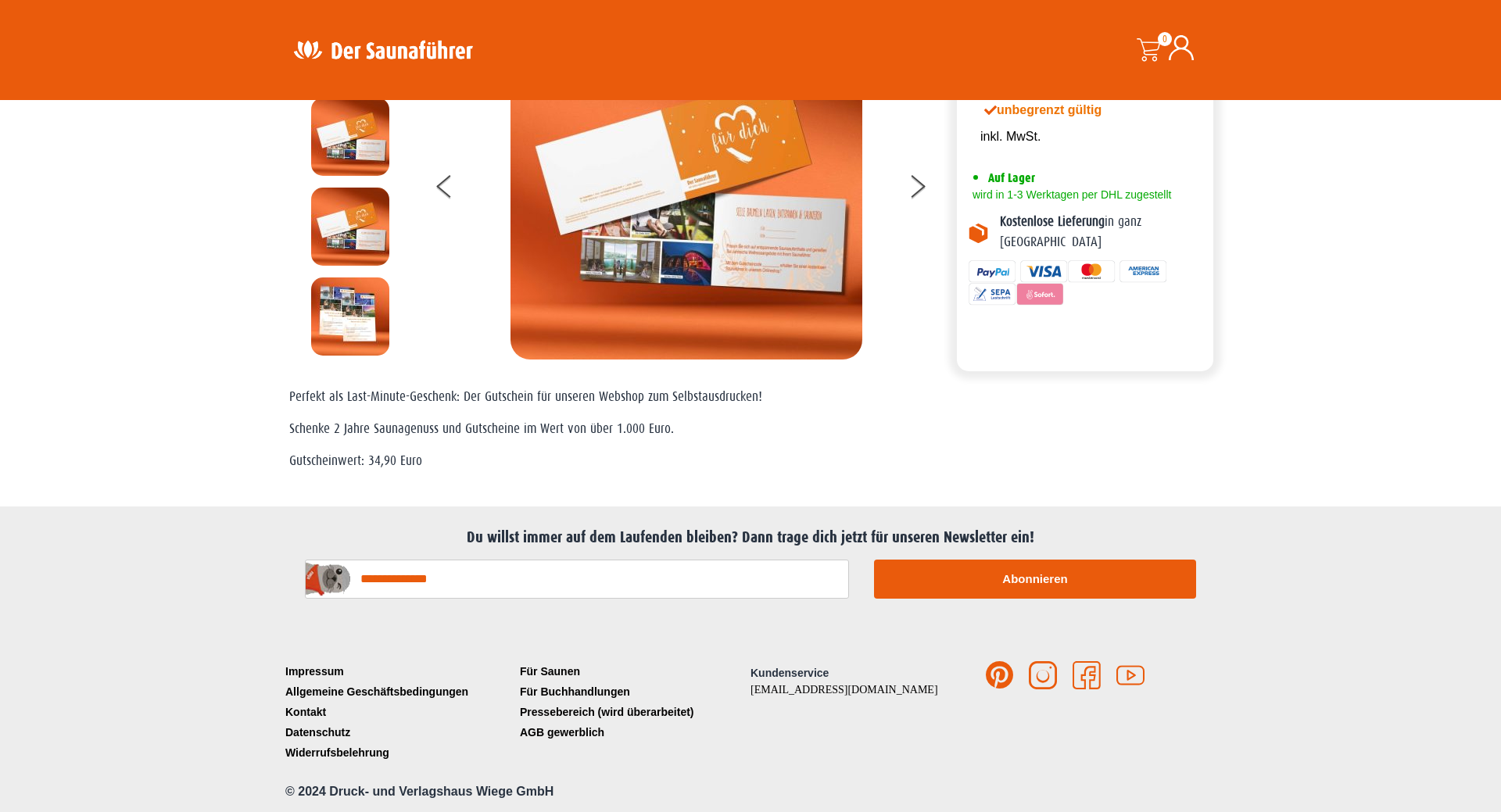
scroll to position [0, 0]
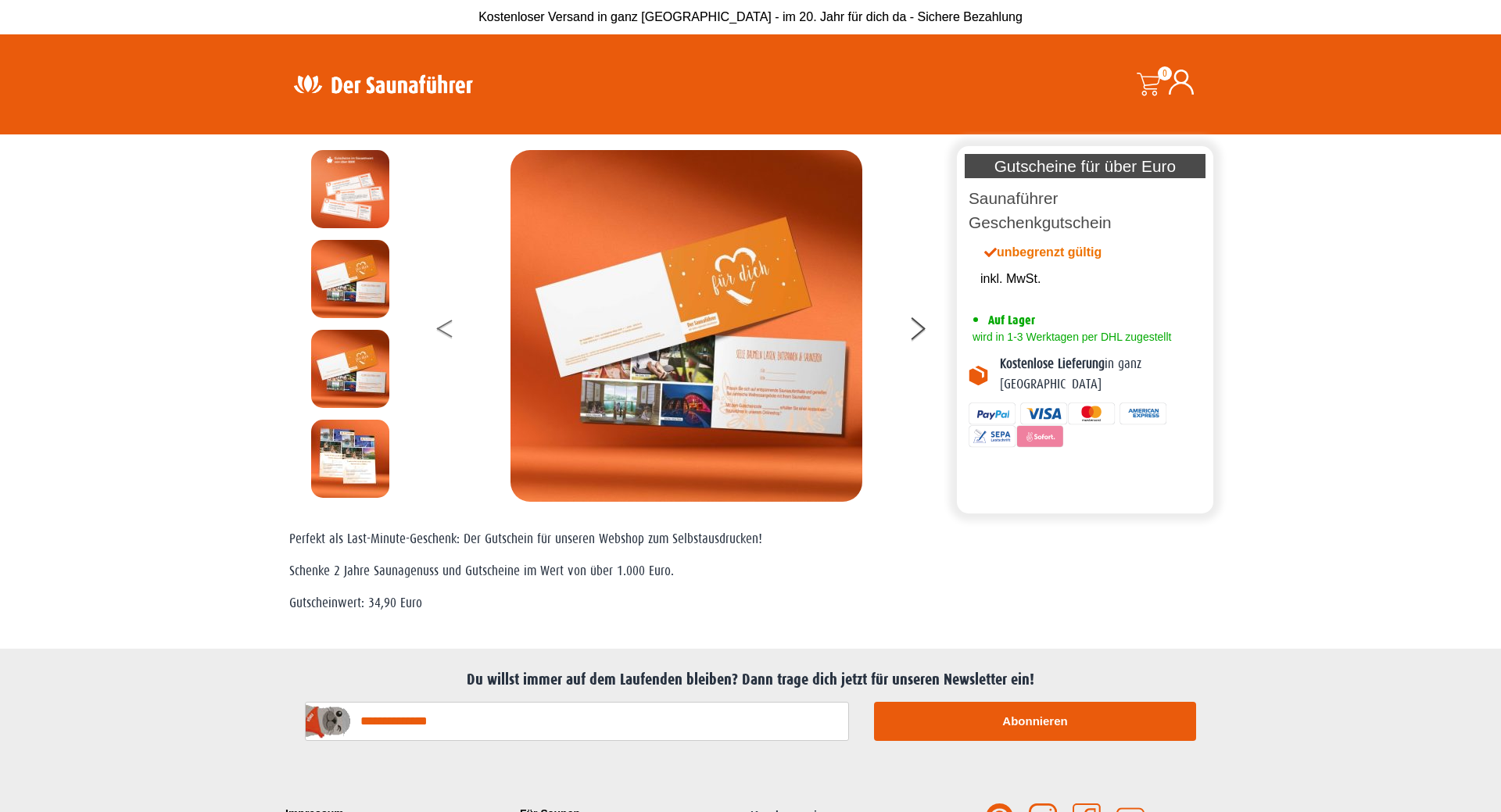
click at [452, 340] on button at bounding box center [455, 331] width 39 height 39
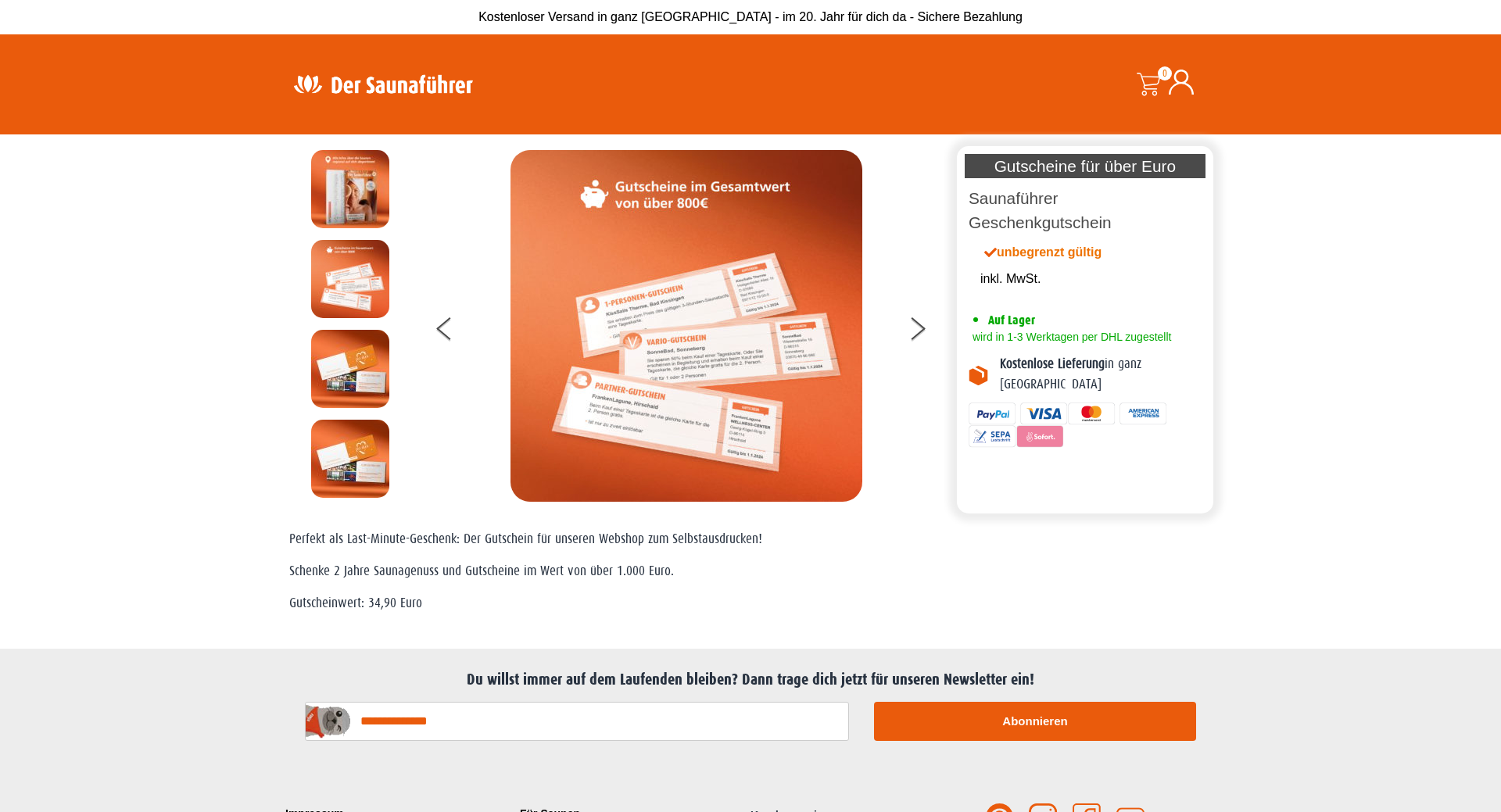
click at [425, 78] on img at bounding box center [383, 84] width 203 height 31
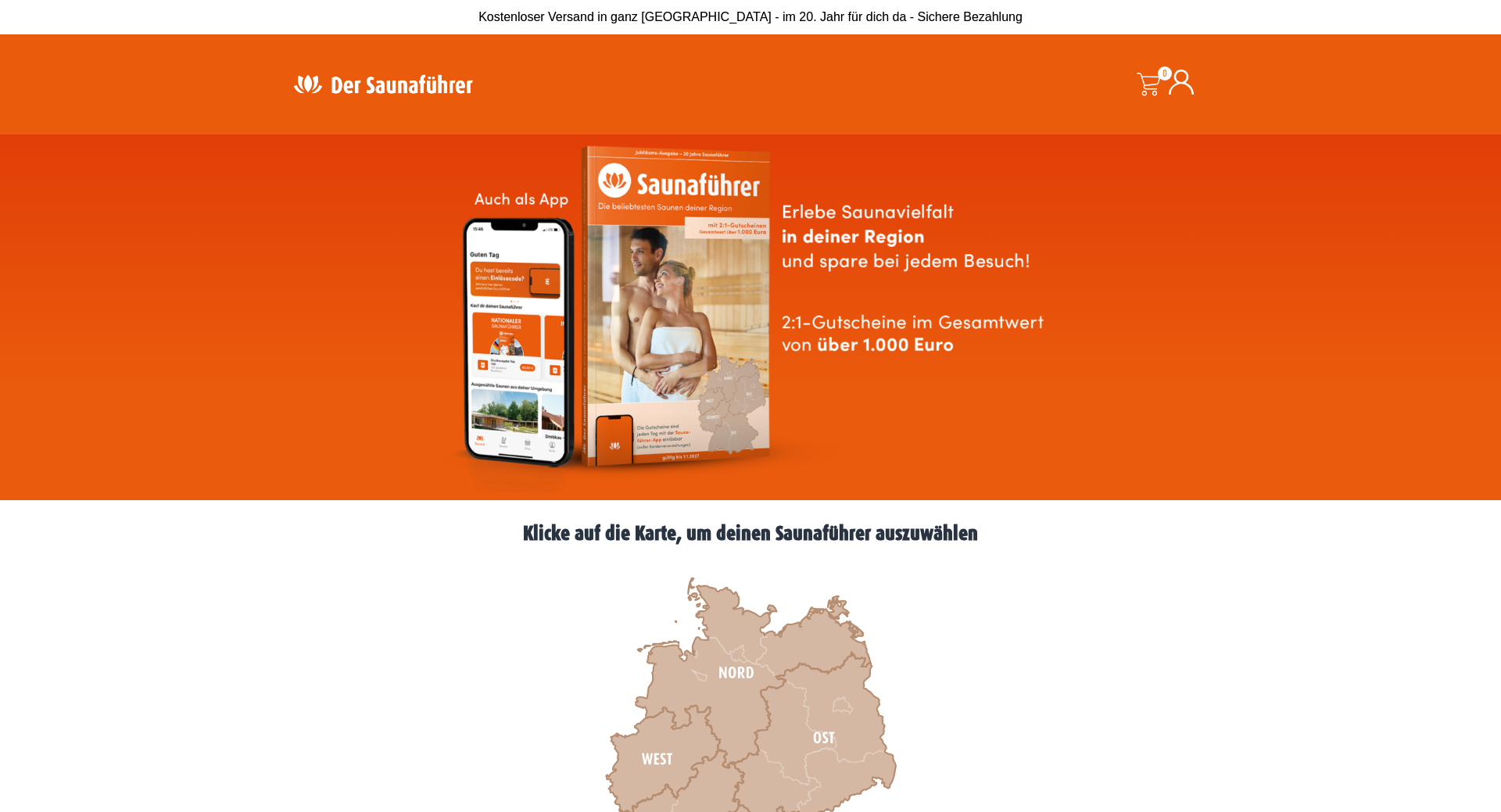
drag, startPoint x: 762, startPoint y: 579, endPoint x: 720, endPoint y: 133, distance: 448.0
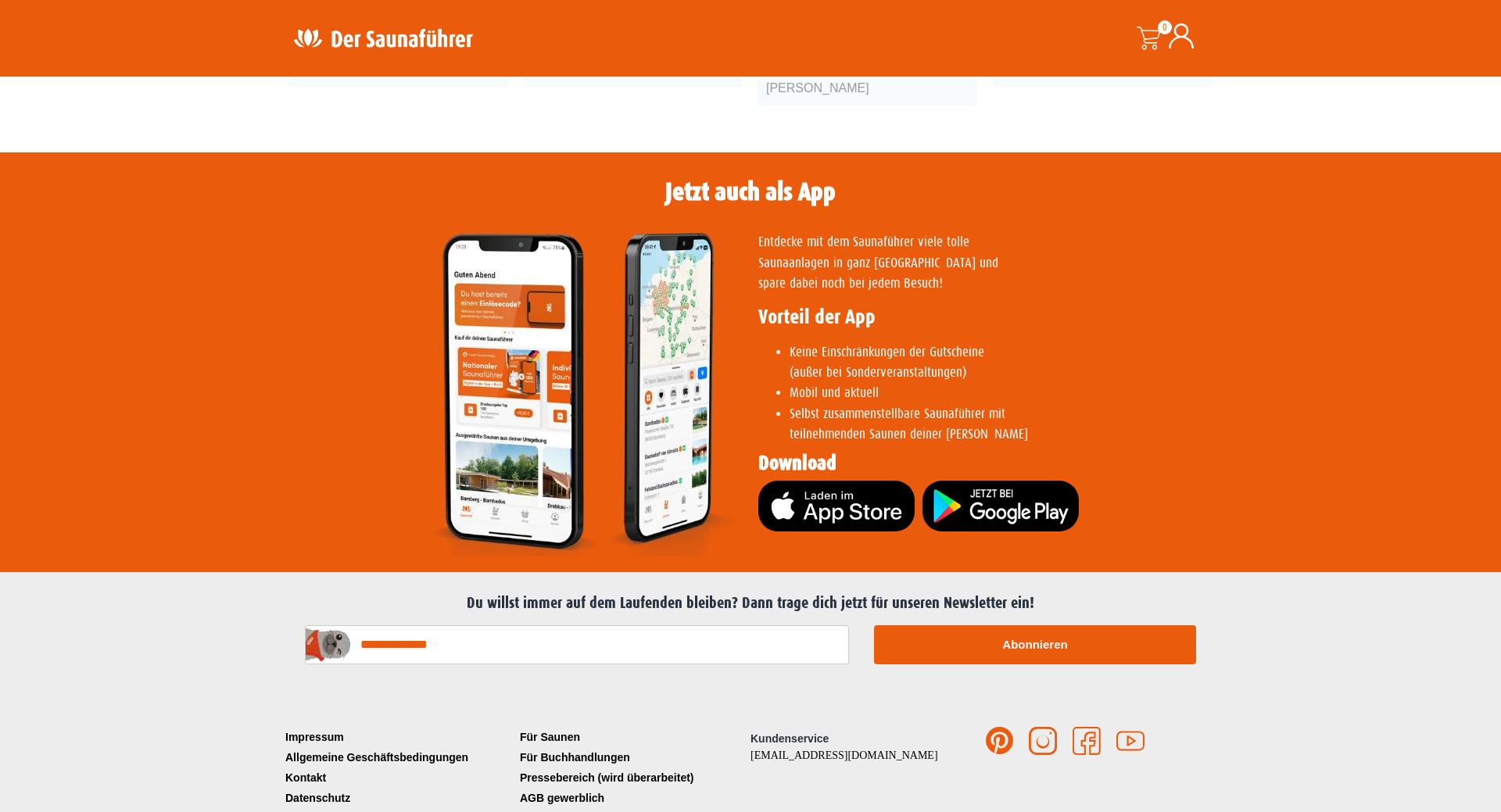
scroll to position [2996, 0]
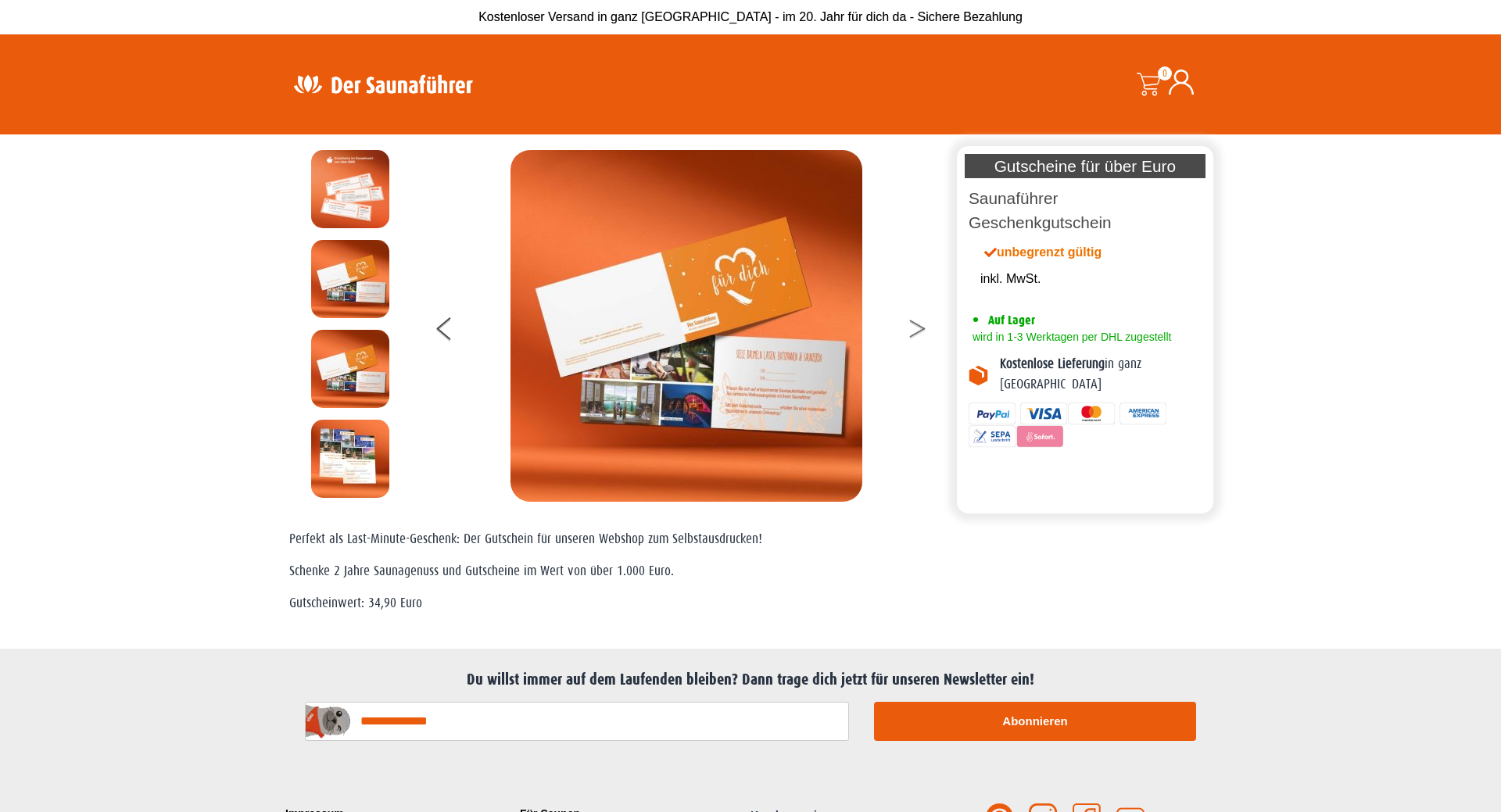
click at [920, 321] on button at bounding box center [927, 331] width 39 height 39
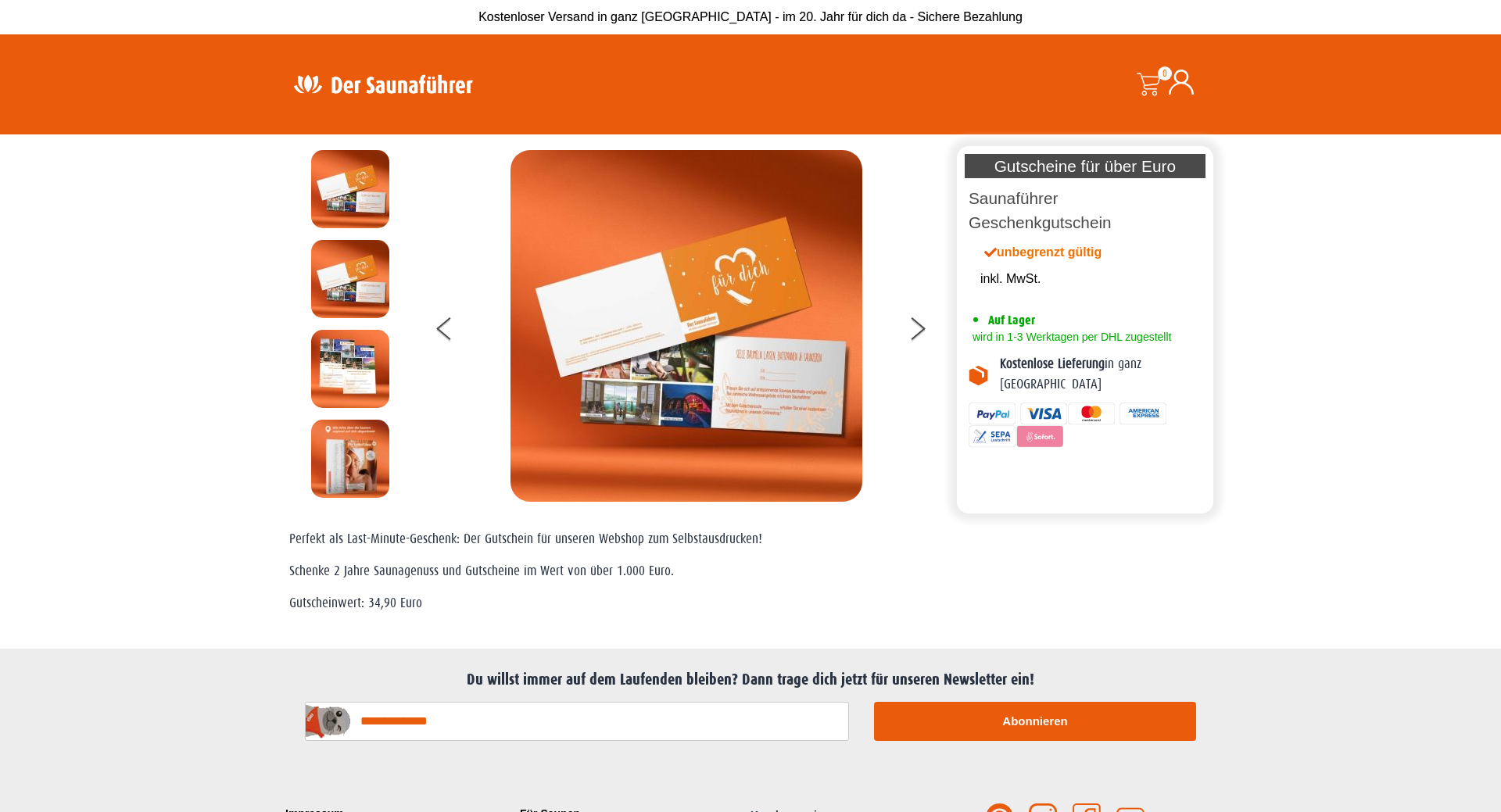
click at [331, 273] on img at bounding box center [350, 279] width 78 height 78
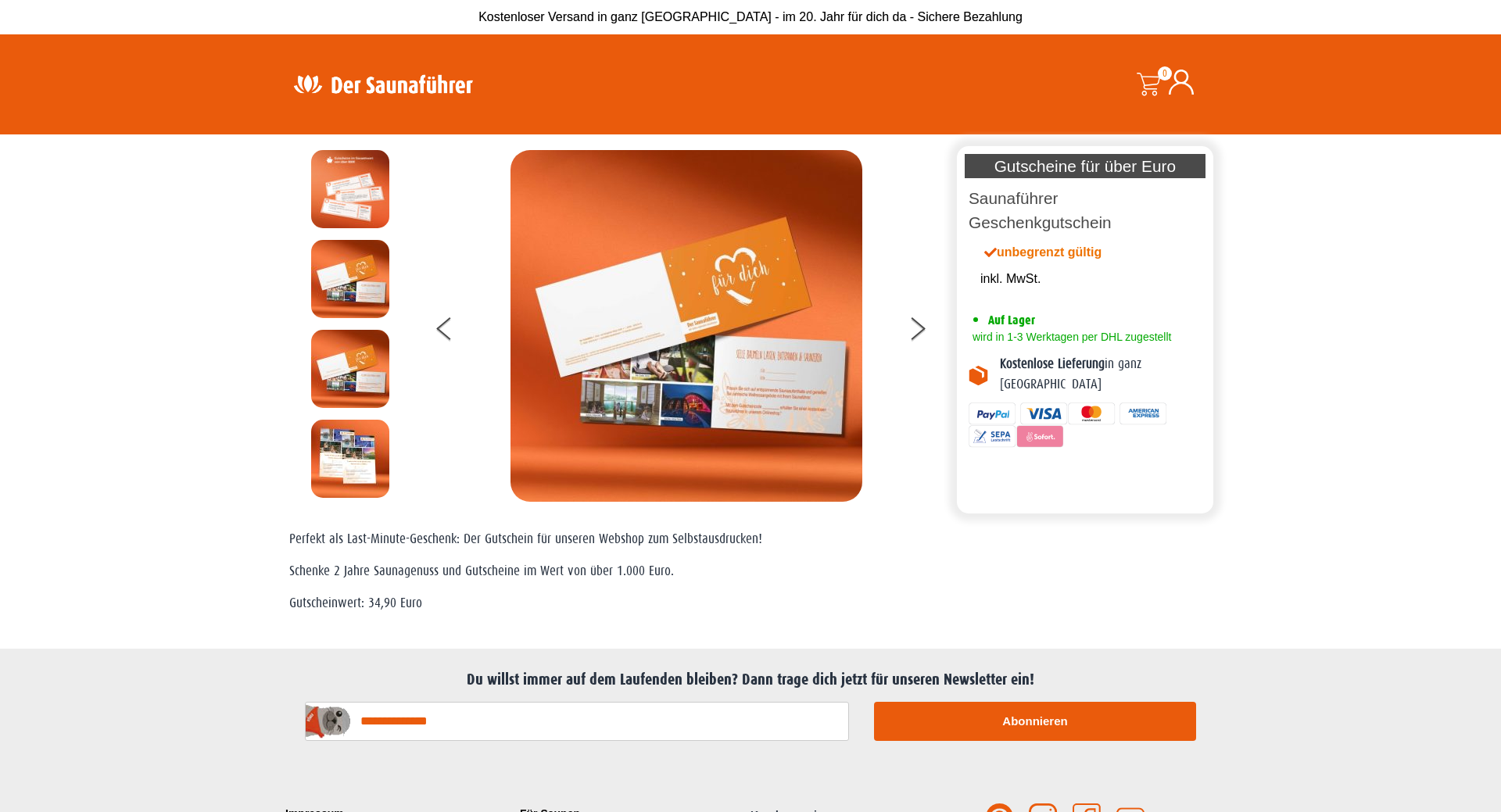
drag, startPoint x: 728, startPoint y: 586, endPoint x: 868, endPoint y: 599, distance: 140.6
click at [864, 612] on div "Startseite » Saunaführer Geschenkgutschein (Shop) Die perfekte Alternative Die …" at bounding box center [750, 392] width 1501 height 514
click at [353, 205] on img at bounding box center [350, 189] width 78 height 78
